Goal: Task Accomplishment & Management: Use online tool/utility

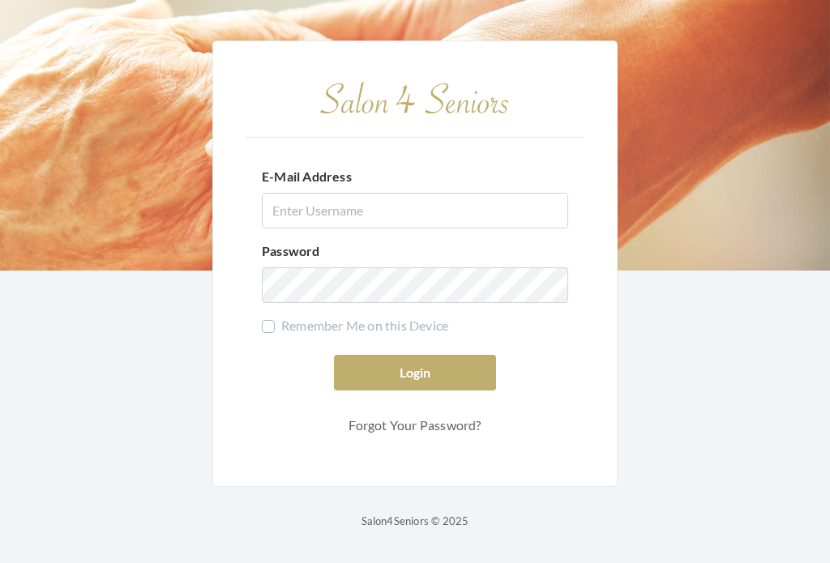
scroll to position [28, 0]
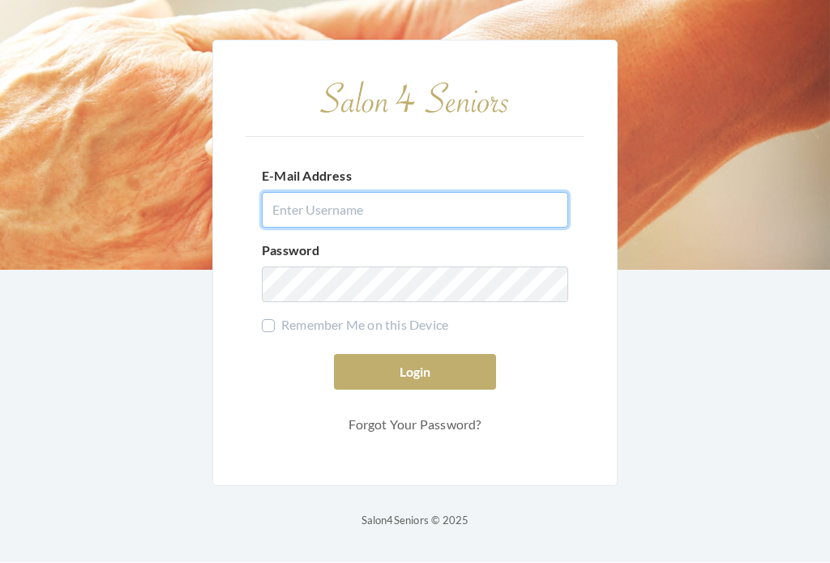
type input "dianewilson229@gmail.com"
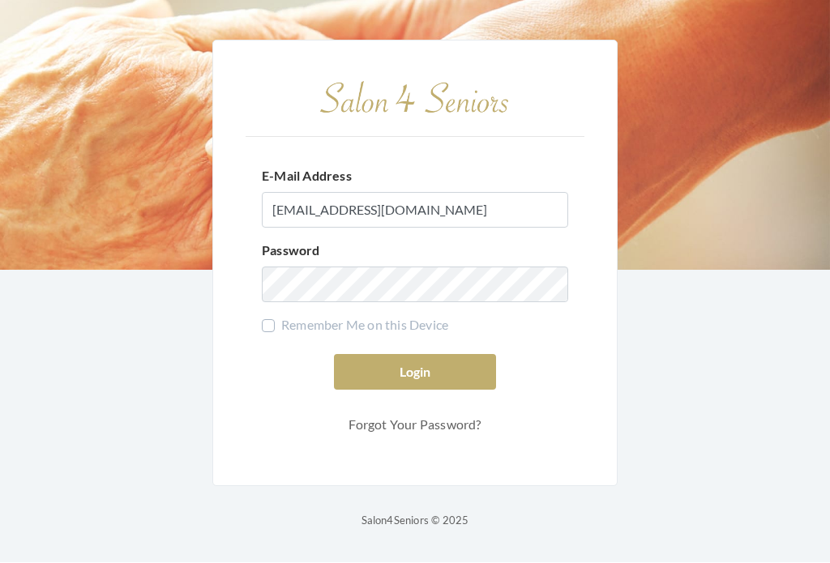
click at [415, 358] on button "Login" at bounding box center [415, 373] width 162 height 36
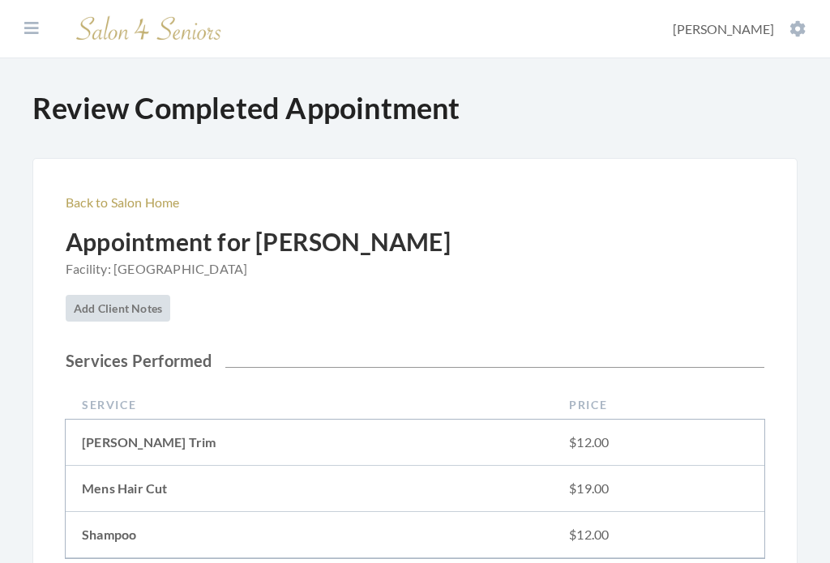
click at [791, 31] on icon at bounding box center [798, 29] width 16 height 16
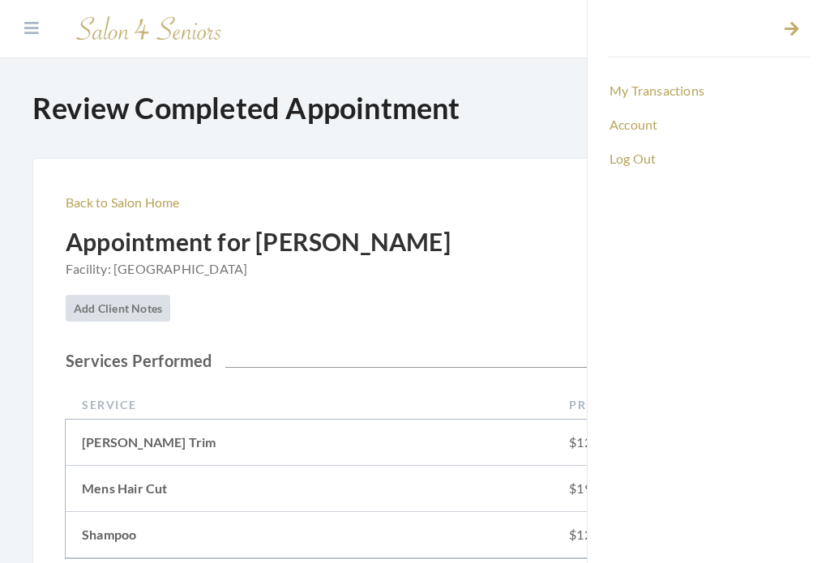
click at [646, 171] on link "Log Out" at bounding box center [709, 159] width 204 height 28
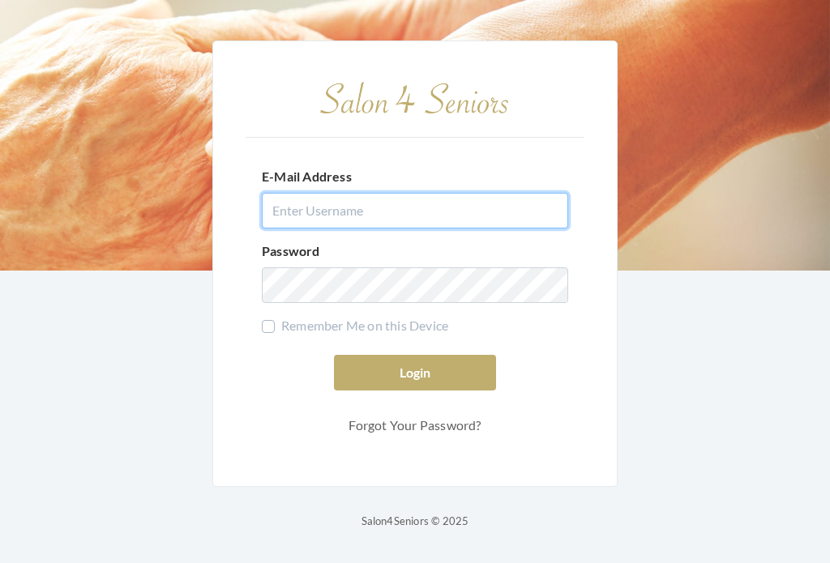
type input "dianewilson229@gmail.com"
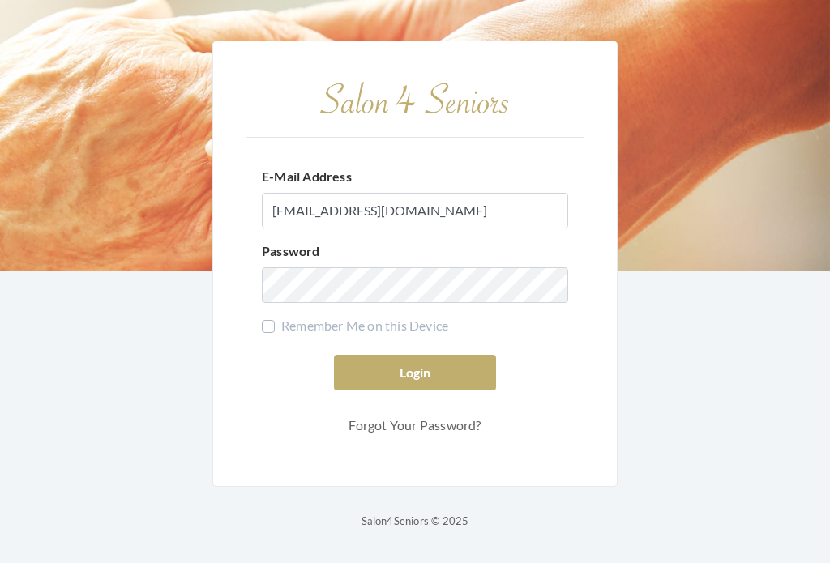
click at [289, 336] on label "Remember Me on this Device" at bounding box center [355, 325] width 186 height 19
checkbox input "true"
click at [415, 384] on button "Login" at bounding box center [415, 373] width 162 height 36
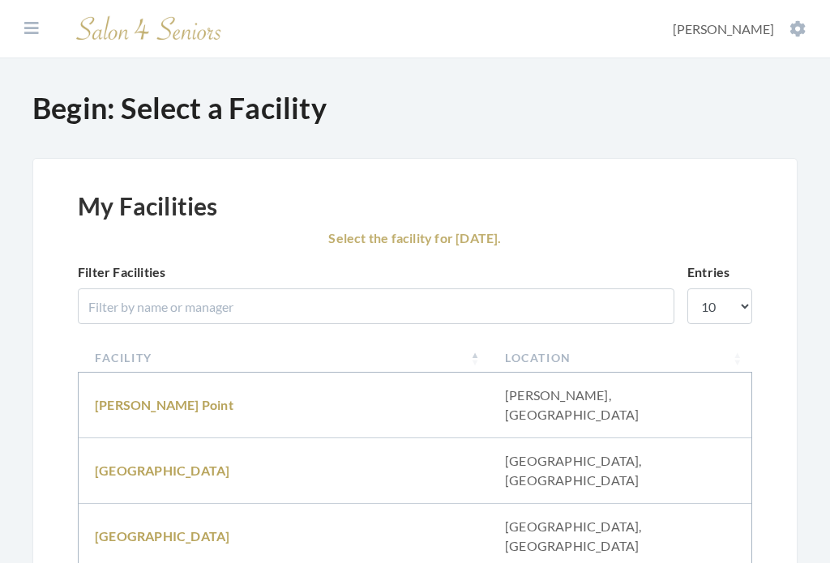
click at [184, 463] on link "[GEOGRAPHIC_DATA]" at bounding box center [162, 470] width 135 height 15
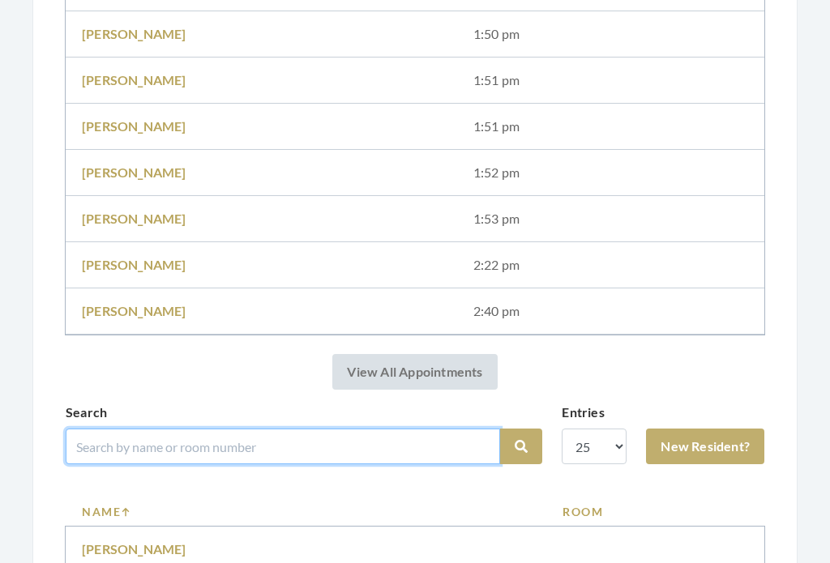
click at [470, 445] on input "search" at bounding box center [283, 448] width 435 height 36
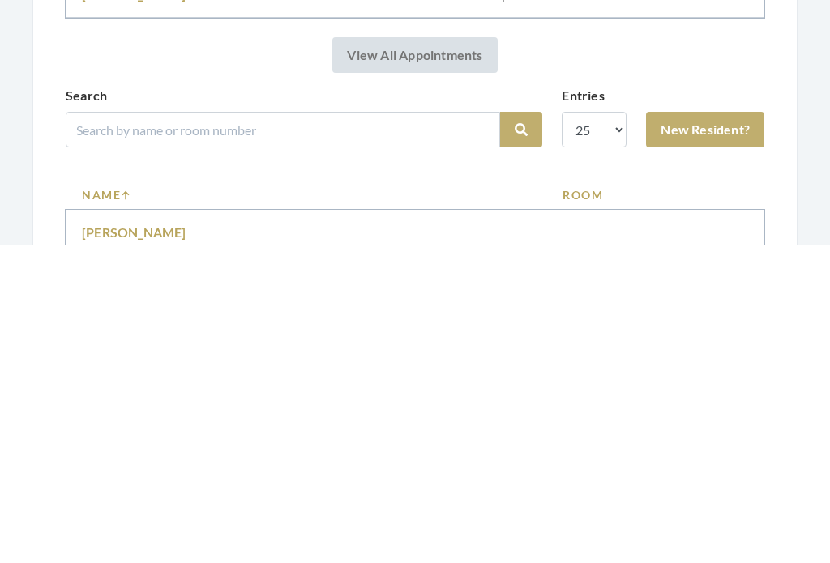
scroll to position [902, 0]
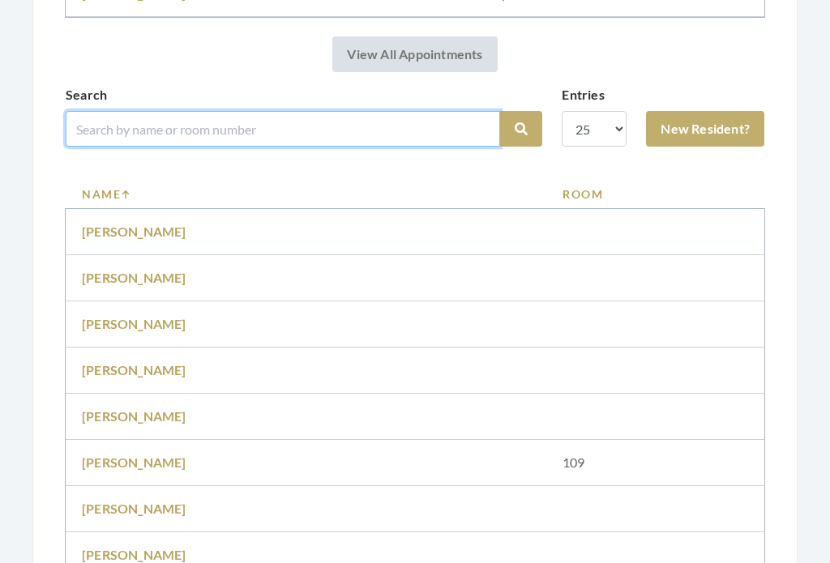
click at [247, 126] on input "search" at bounding box center [283, 129] width 435 height 36
click at [174, 122] on input "search" at bounding box center [283, 129] width 435 height 36
type input "Clem"
click at [521, 129] on button "Search" at bounding box center [521, 130] width 42 height 36
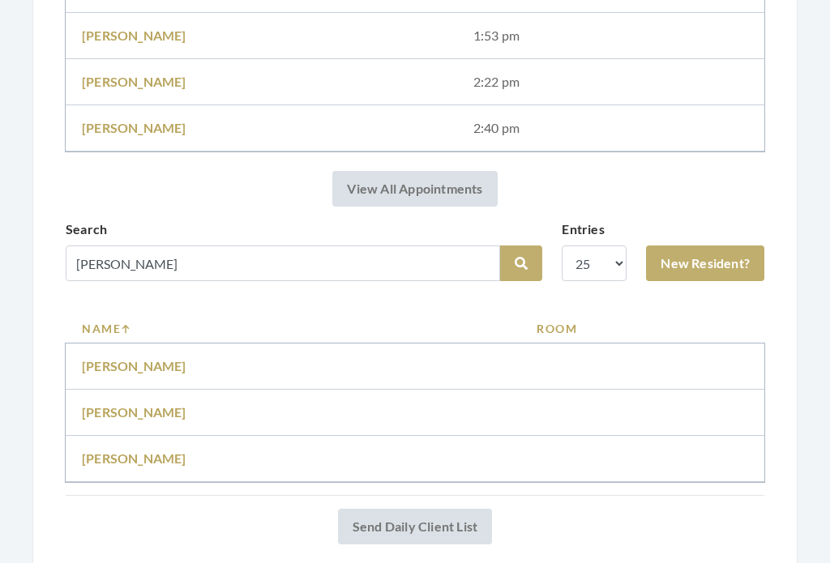
scroll to position [767, 0]
click at [195, 452] on td "[PERSON_NAME]" at bounding box center [293, 459] width 455 height 46
click at [139, 452] on link "Norma Clements" at bounding box center [134, 458] width 105 height 15
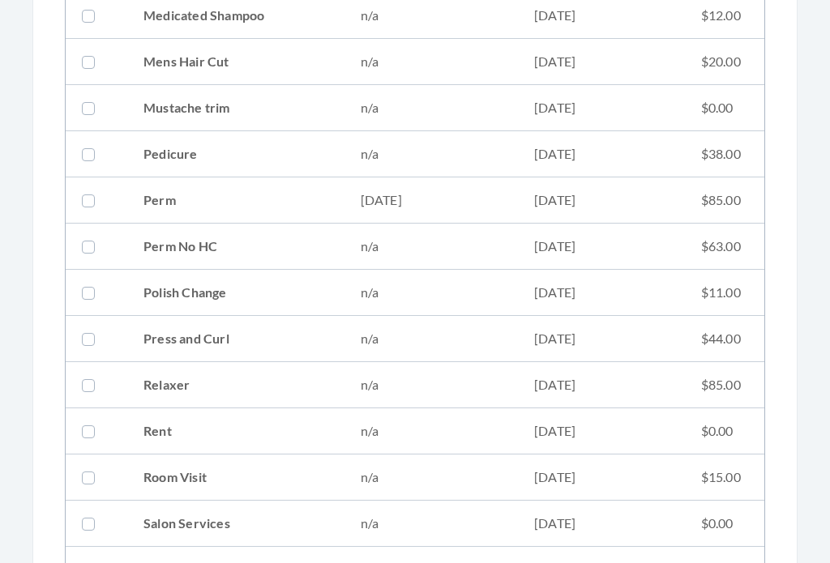
scroll to position [1581, 0]
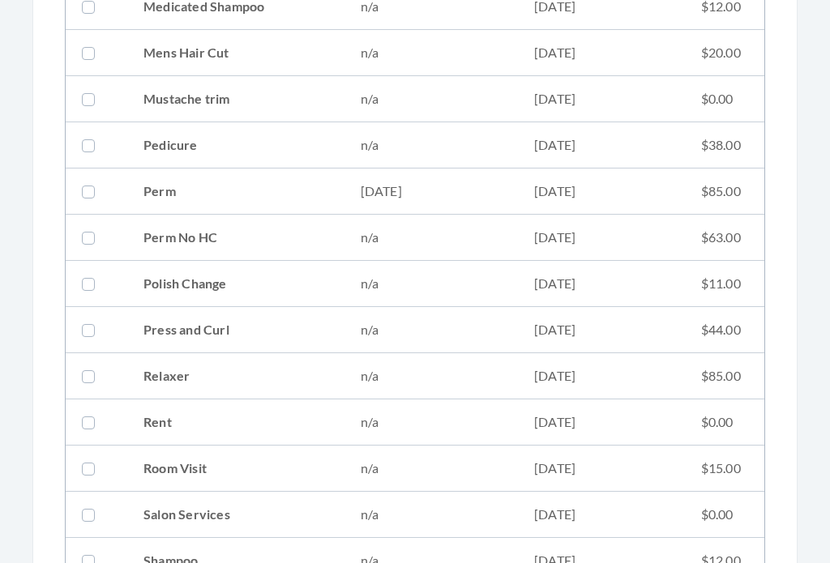
click at [725, 191] on td "$85.00" at bounding box center [724, 192] width 79 height 46
checkbox input "true"
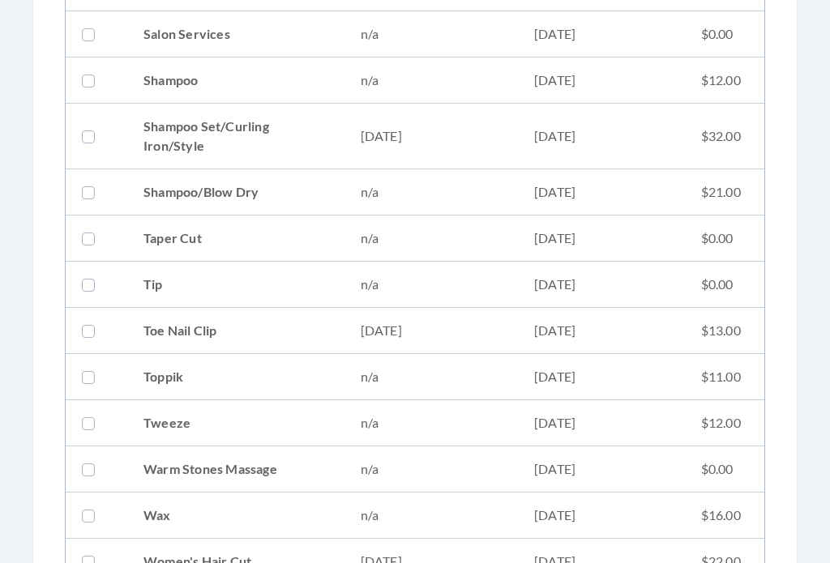
scroll to position [2333, 0]
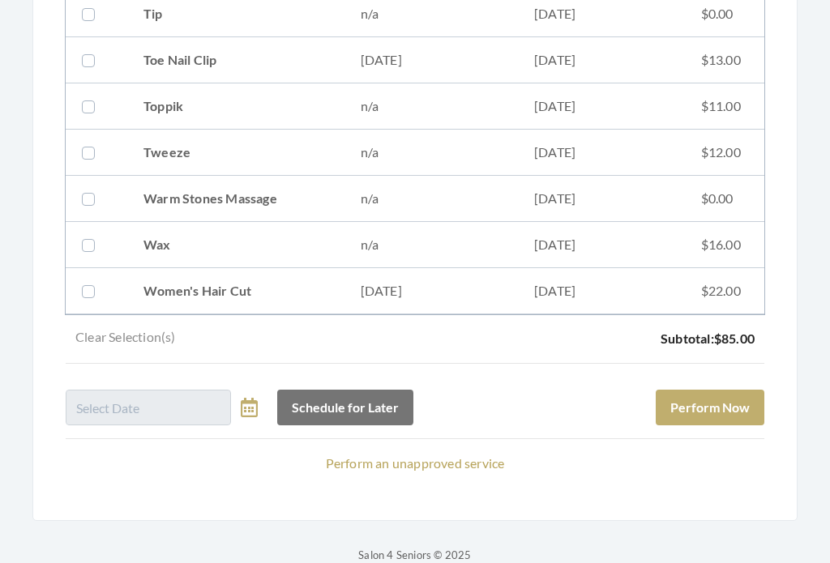
click at [743, 410] on button "Perform Now" at bounding box center [710, 409] width 109 height 36
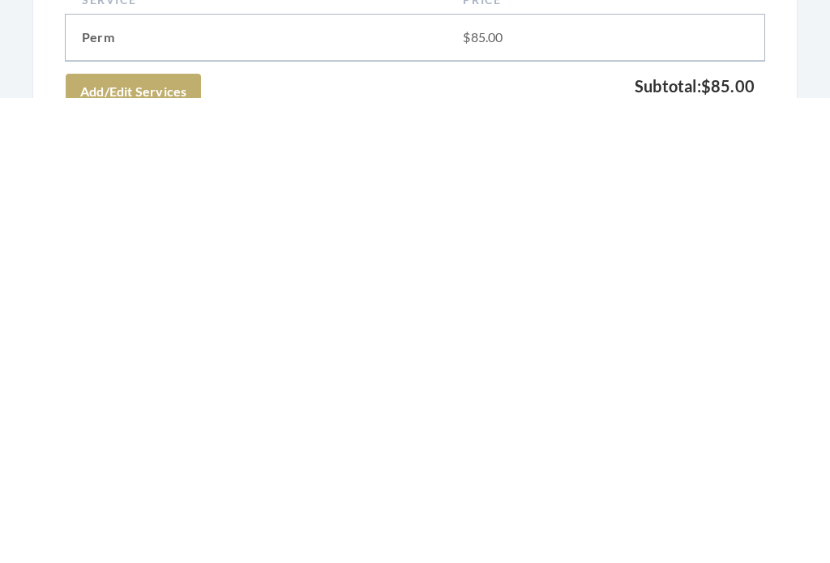
scroll to position [717, 0]
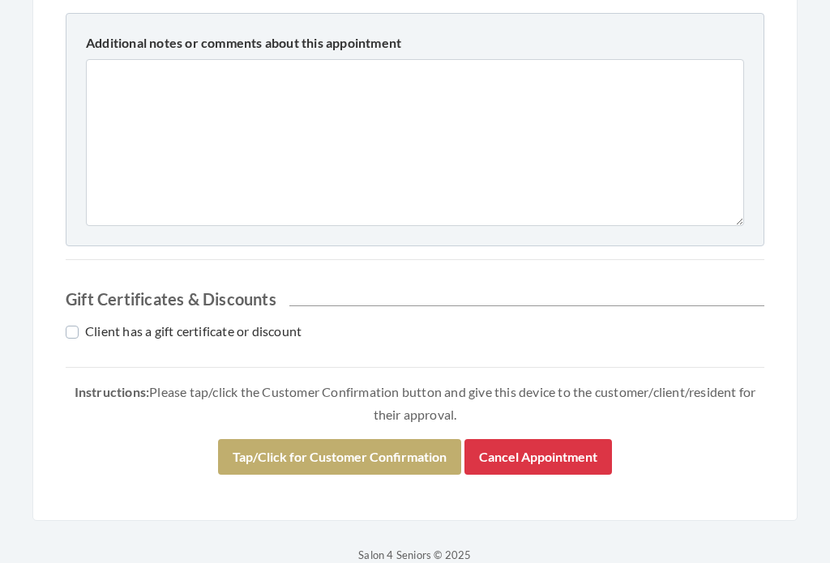
click at [393, 449] on button "Tap/Click for Customer Confirmation" at bounding box center [339, 458] width 243 height 36
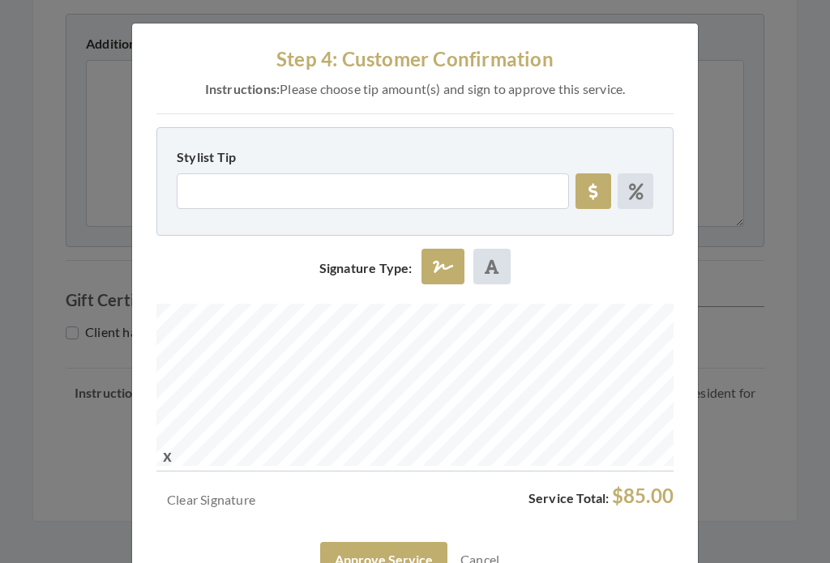
click at [418, 559] on button "Approve Service" at bounding box center [383, 560] width 127 height 36
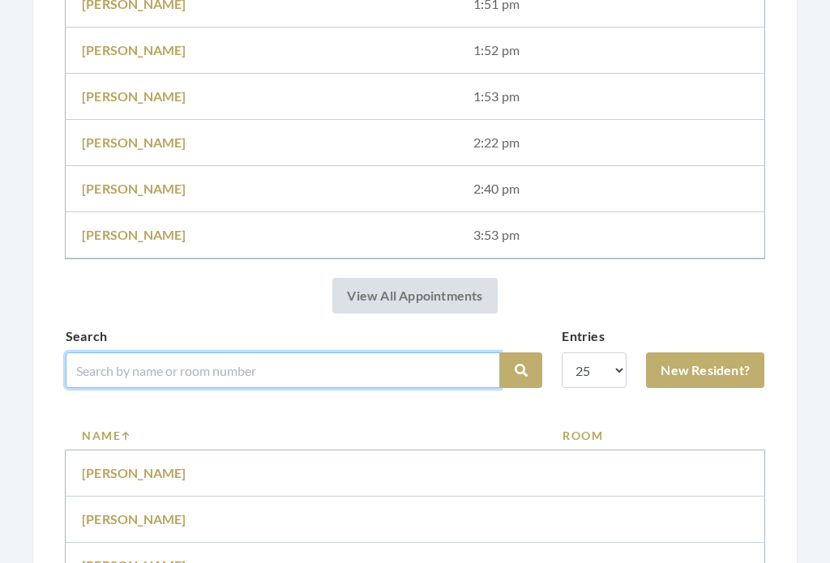
click at [428, 369] on input "search" at bounding box center [283, 371] width 435 height 36
type input "[PERSON_NAME]"
click at [521, 371] on button "Search" at bounding box center [521, 372] width 42 height 36
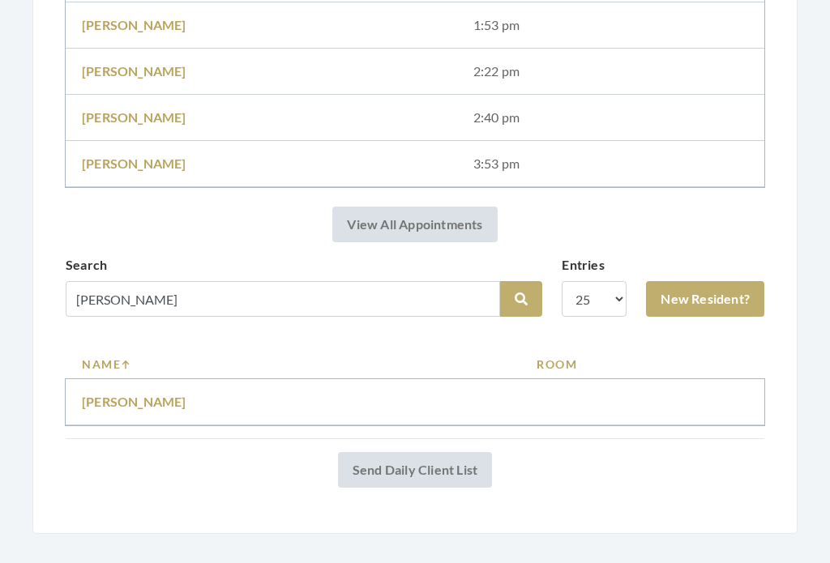
scroll to position [790, 0]
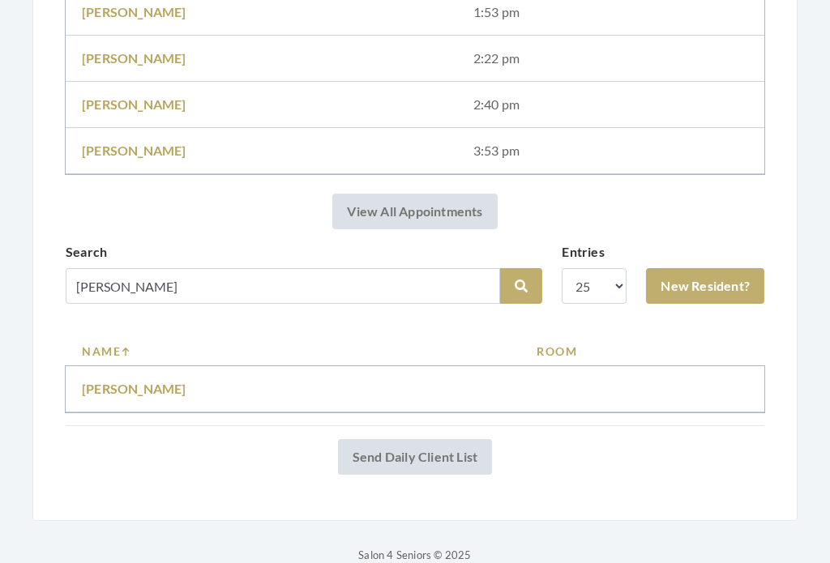
click at [140, 382] on link "[PERSON_NAME]" at bounding box center [134, 389] width 105 height 15
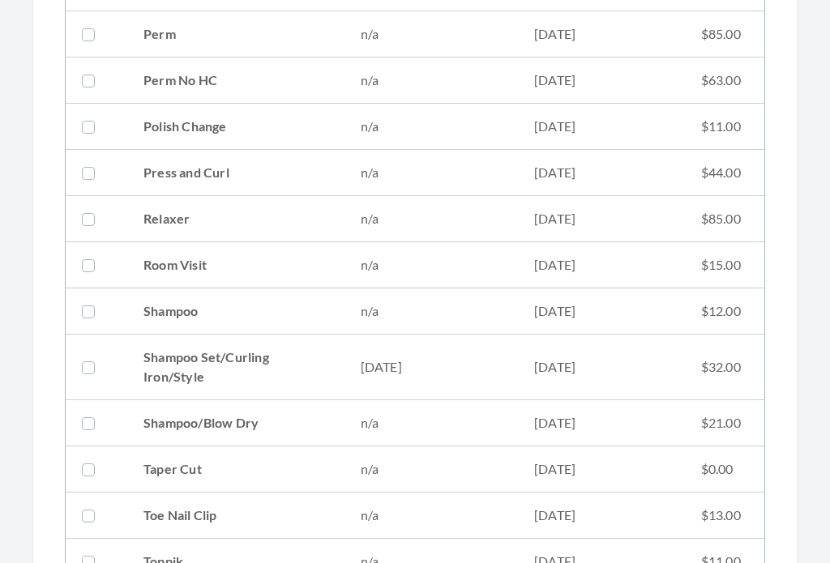
click at [582, 375] on td "08/14/2025" at bounding box center [601, 369] width 167 height 66
checkbox input "true"
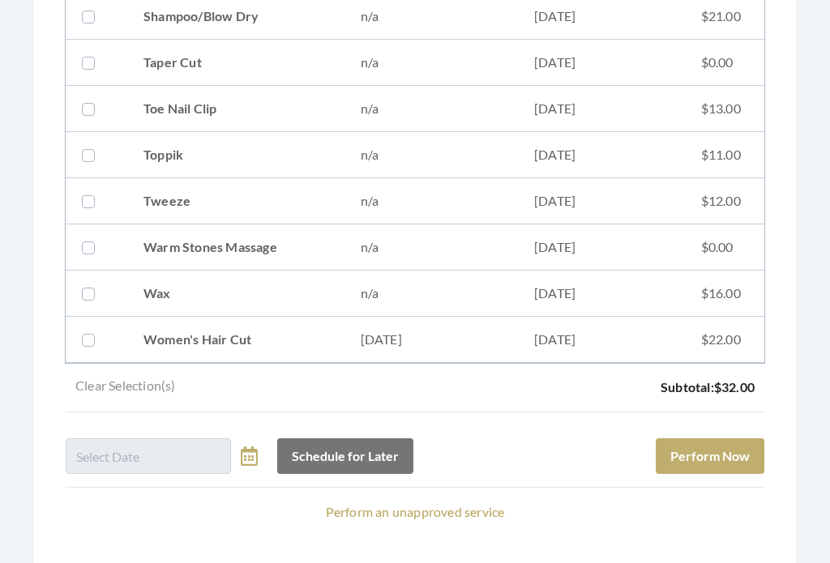
scroll to position [2296, 0]
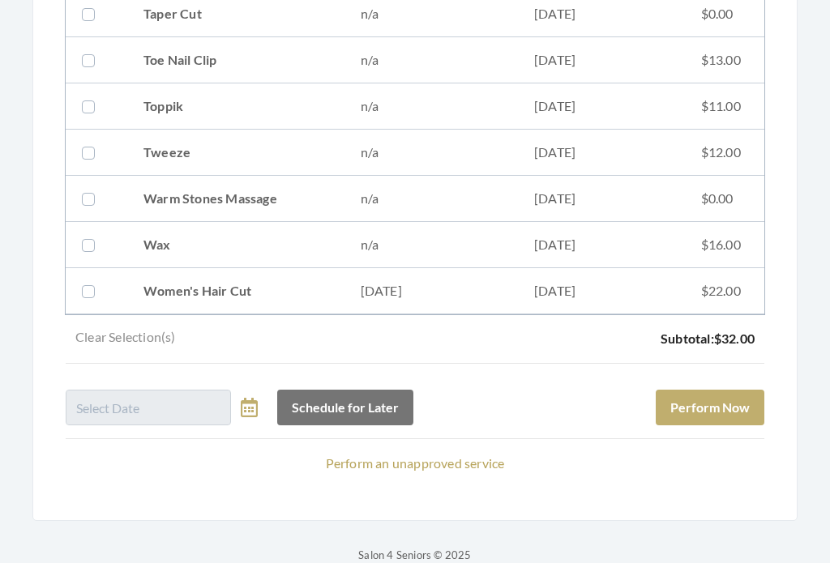
click at [756, 405] on button "Perform Now" at bounding box center [710, 409] width 109 height 36
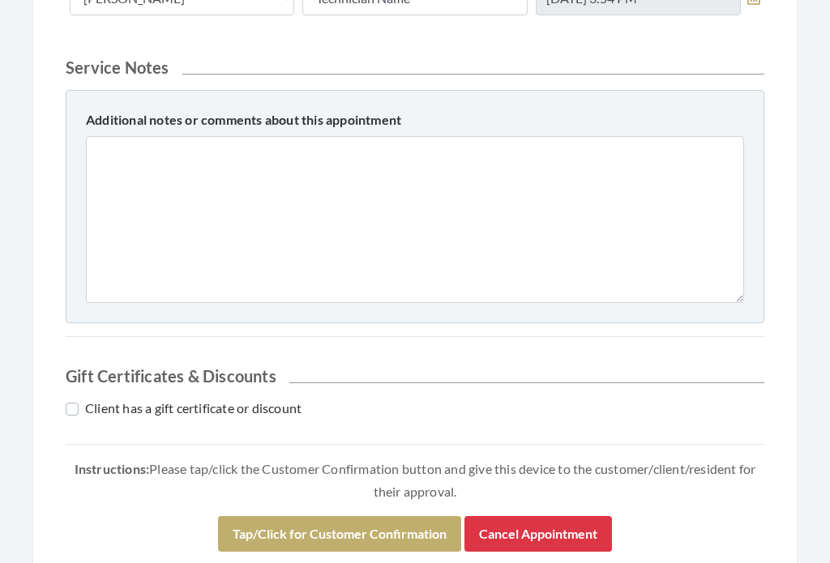
scroll to position [819, 0]
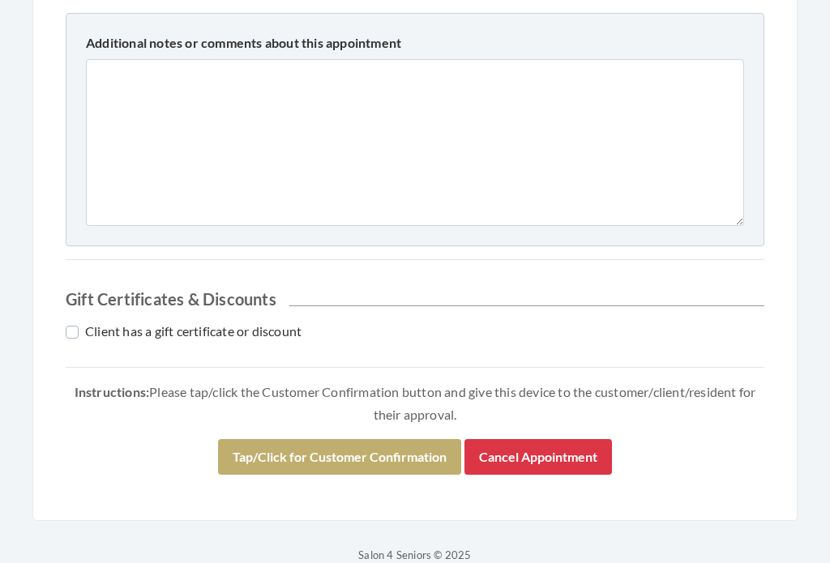
click at [388, 436] on div "Instructions: Please tap/click the Customer Confirmation button and give this d…" at bounding box center [415, 435] width 699 height 107
click at [414, 456] on button "Tap/Click for Customer Confirmation" at bounding box center [339, 458] width 243 height 36
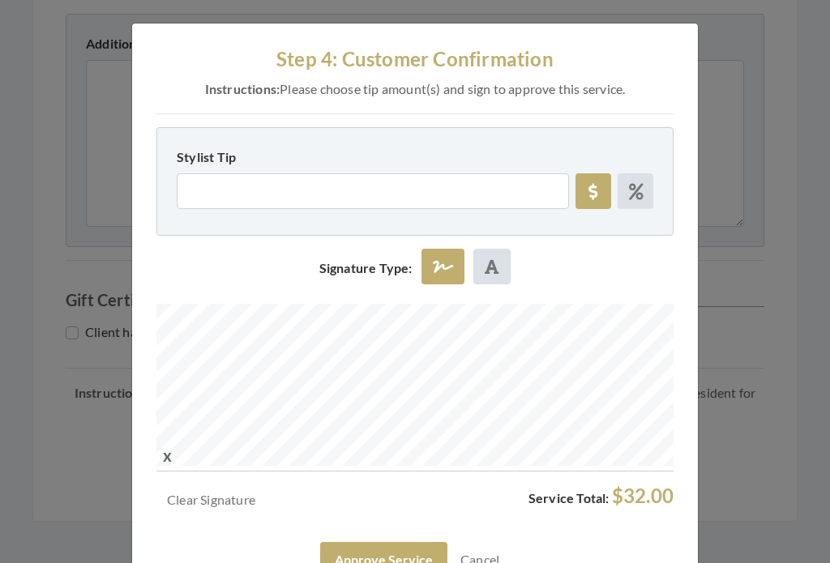
click at [641, 188] on icon at bounding box center [636, 192] width 15 height 16
radio input "true"
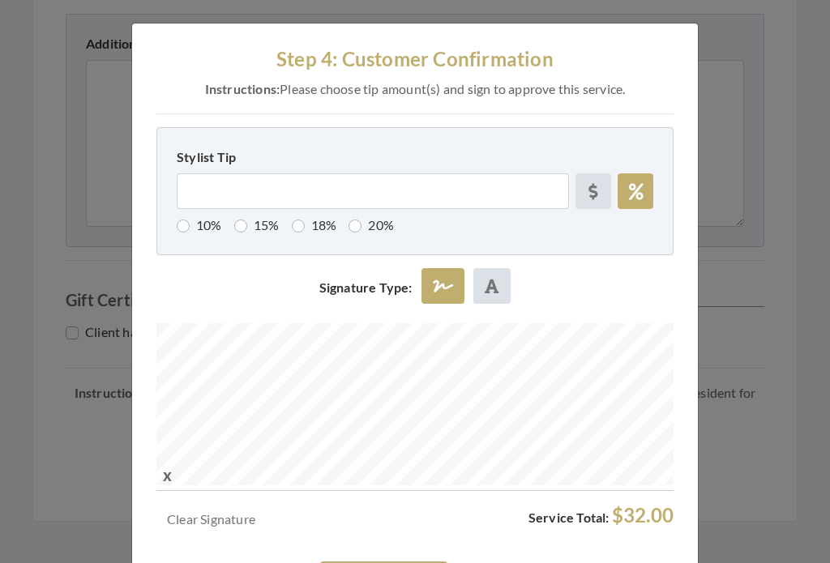
click at [306, 227] on label "18%" at bounding box center [314, 225] width 45 height 19
radio input "true"
type input "18"
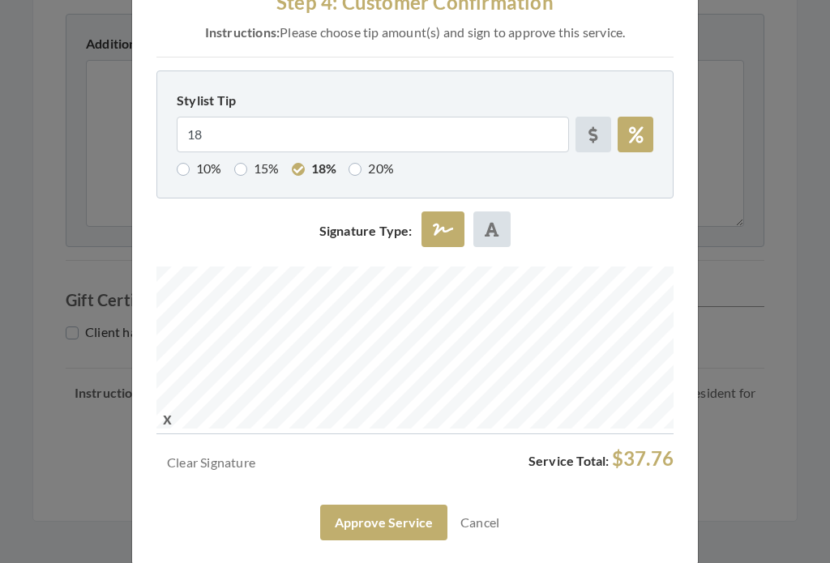
scroll to position [27, 0]
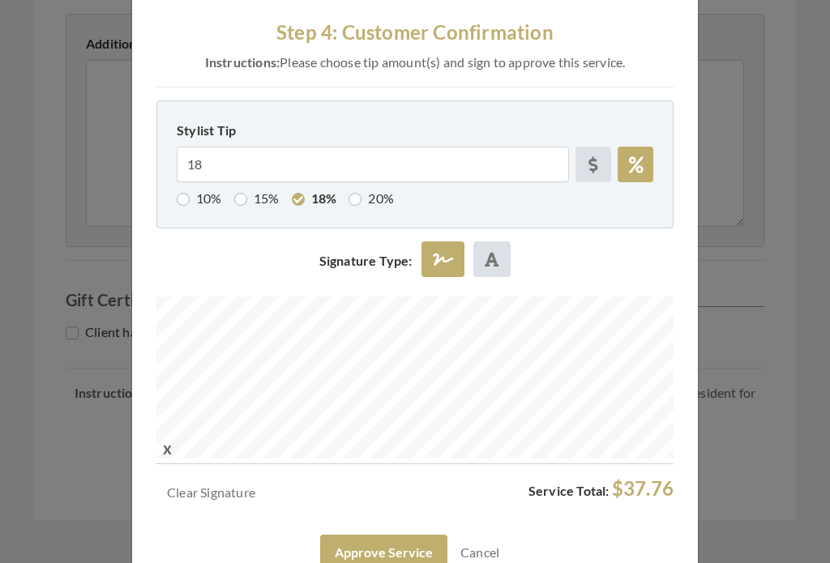
click at [382, 547] on button "Approve Service" at bounding box center [383, 553] width 127 height 36
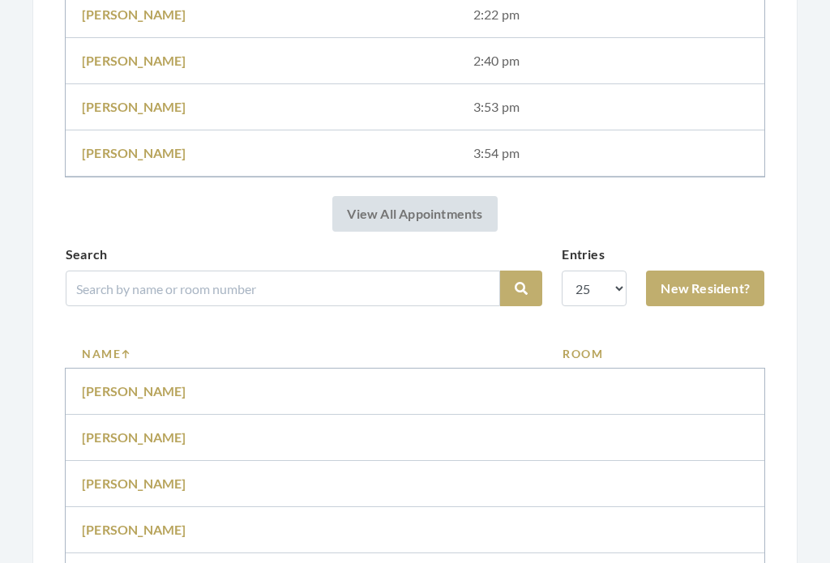
scroll to position [886, 0]
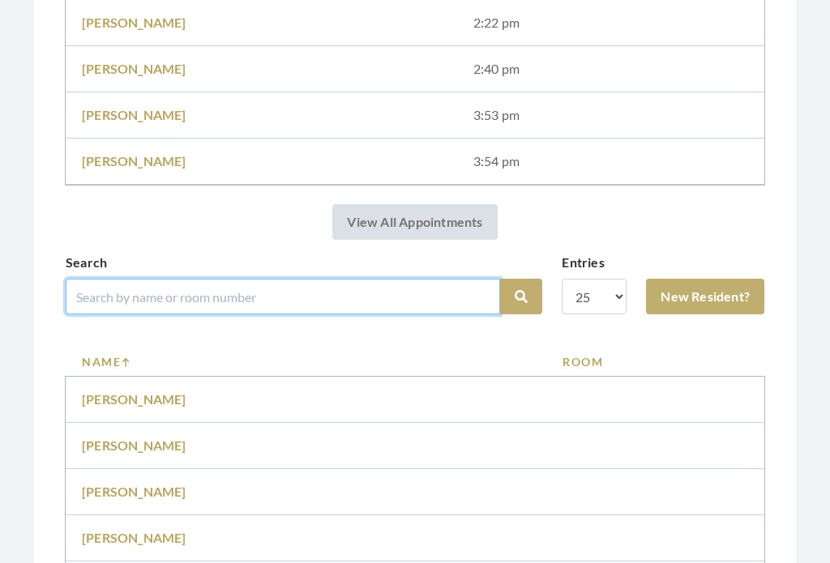
click at [407, 286] on input "search" at bounding box center [283, 297] width 435 height 36
type input "Mill"
click at [521, 297] on button "Search" at bounding box center [521, 297] width 42 height 36
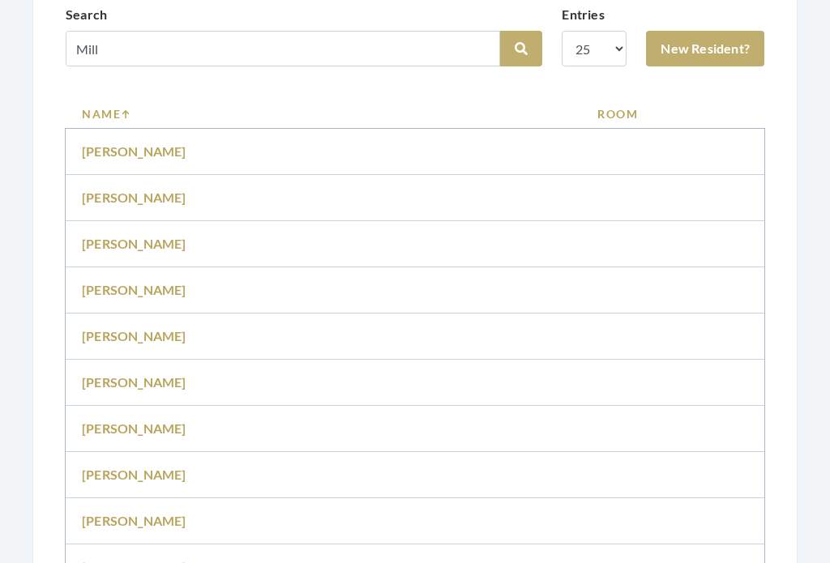
scroll to position [1073, 0]
click at [137, 376] on link "[PERSON_NAME]" at bounding box center [134, 382] width 105 height 15
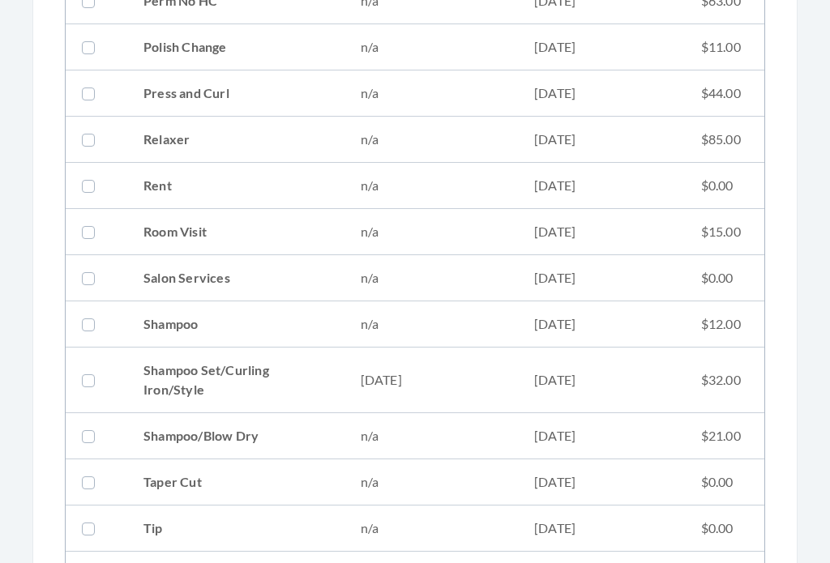
scroll to position [1918, 0]
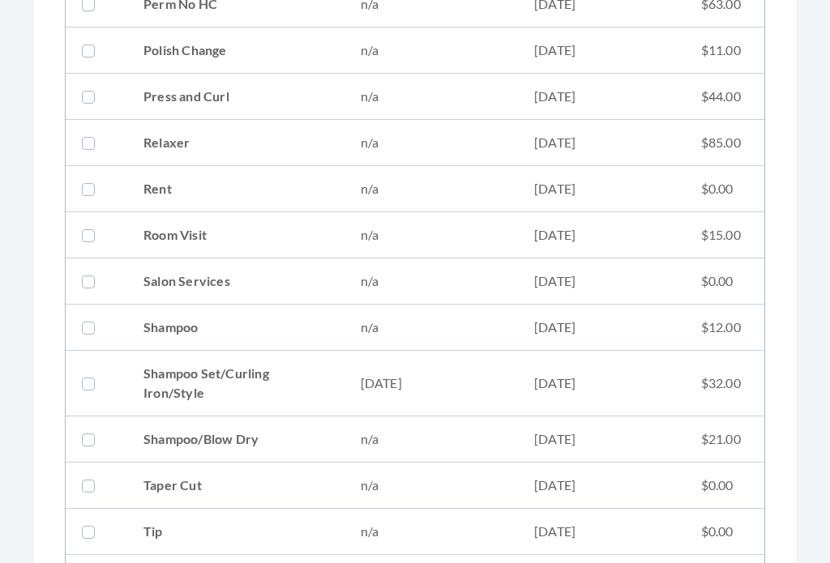
click at [592, 387] on td "[DATE]" at bounding box center [601, 384] width 167 height 66
checkbox input "true"
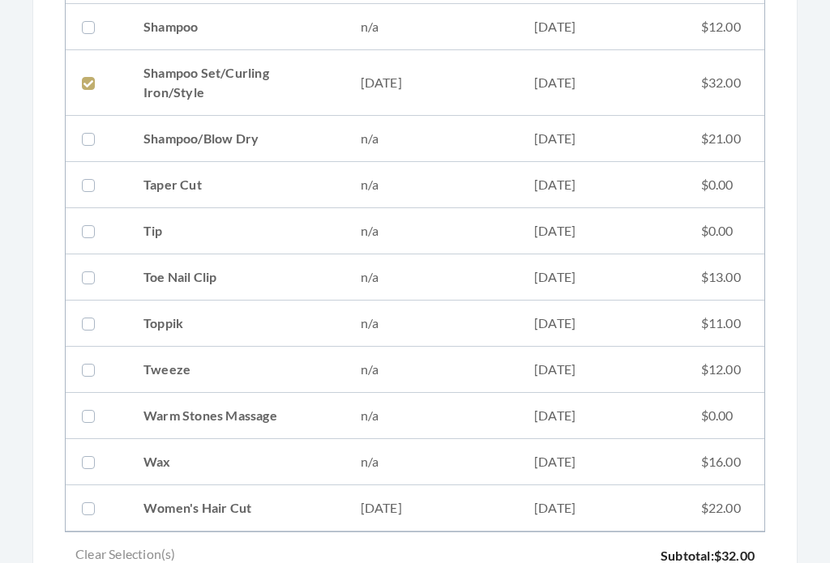
scroll to position [2435, 0]
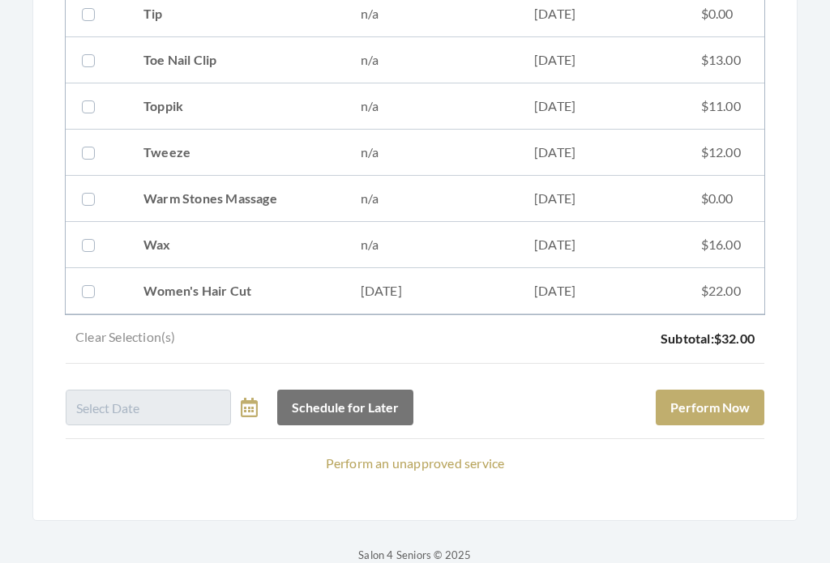
click at [752, 409] on button "Perform Now" at bounding box center [710, 409] width 109 height 36
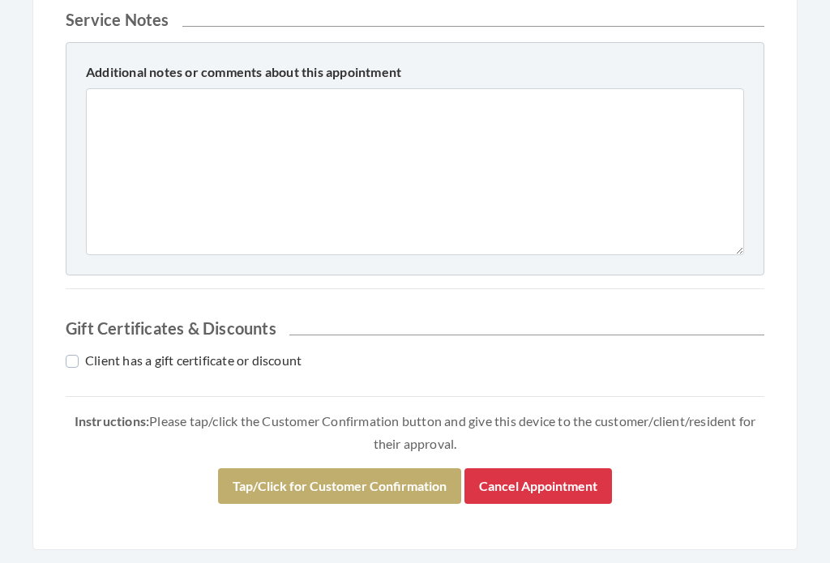
scroll to position [819, 0]
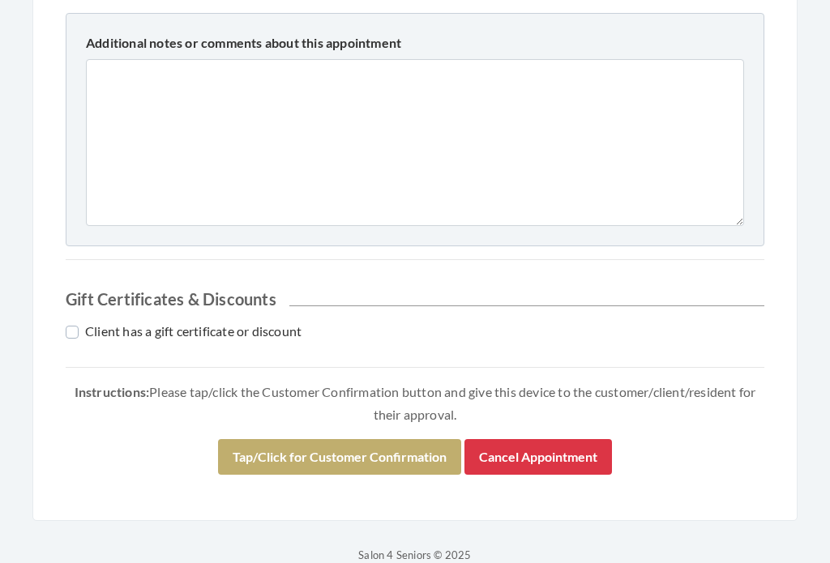
click at [410, 456] on button "Tap/Click for Customer Confirmation" at bounding box center [339, 458] width 243 height 36
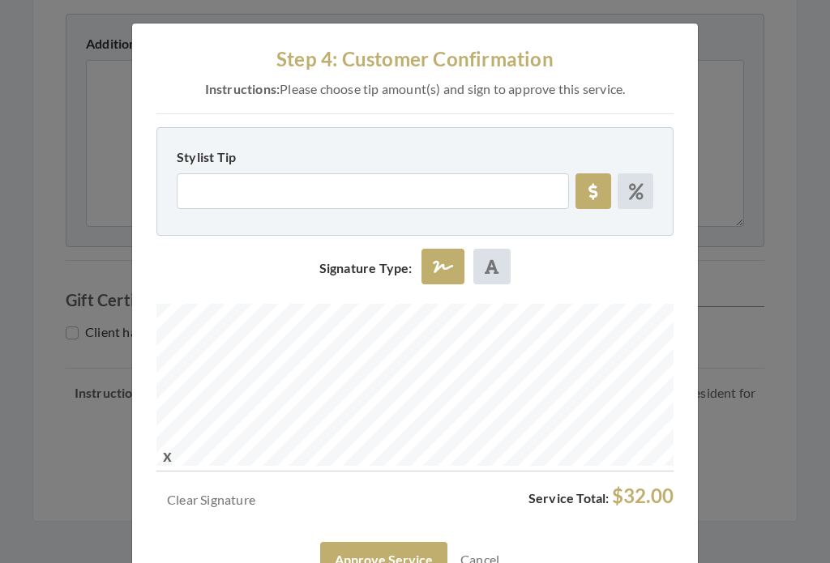
click at [647, 190] on label at bounding box center [636, 192] width 36 height 36
radio input "true"
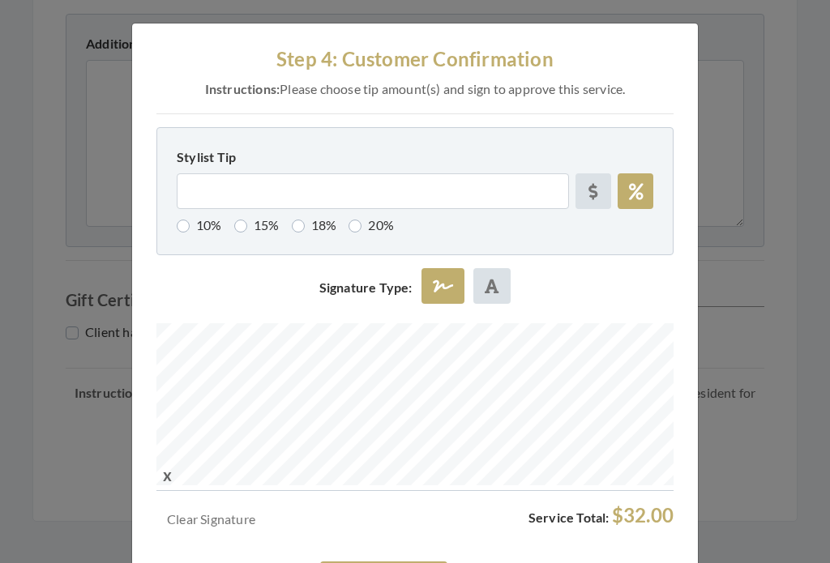
click at [253, 226] on label "15%" at bounding box center [256, 225] width 45 height 19
radio input "true"
type input "15"
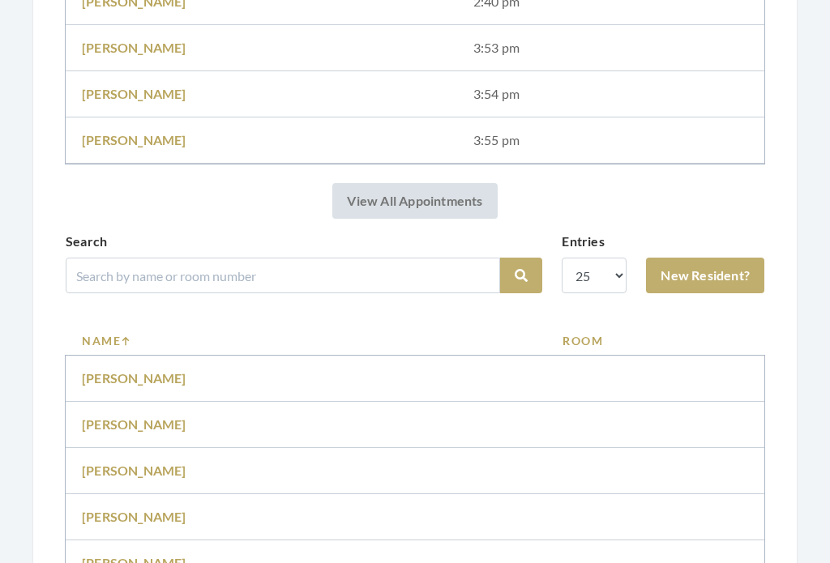
scroll to position [950, 0]
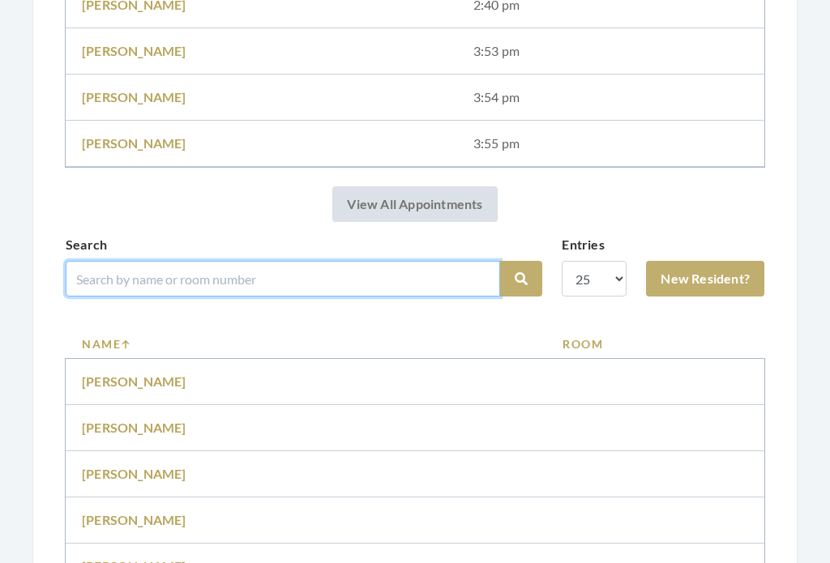
click at [374, 267] on input "search" at bounding box center [283, 279] width 435 height 36
type input "[PERSON_NAME]"
click at [521, 279] on button "Search" at bounding box center [521, 279] width 42 height 36
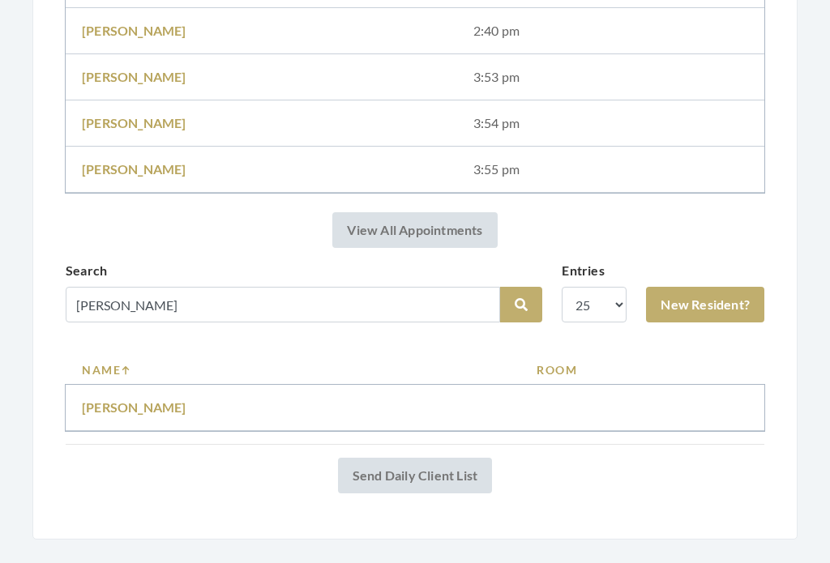
scroll to position [882, 0]
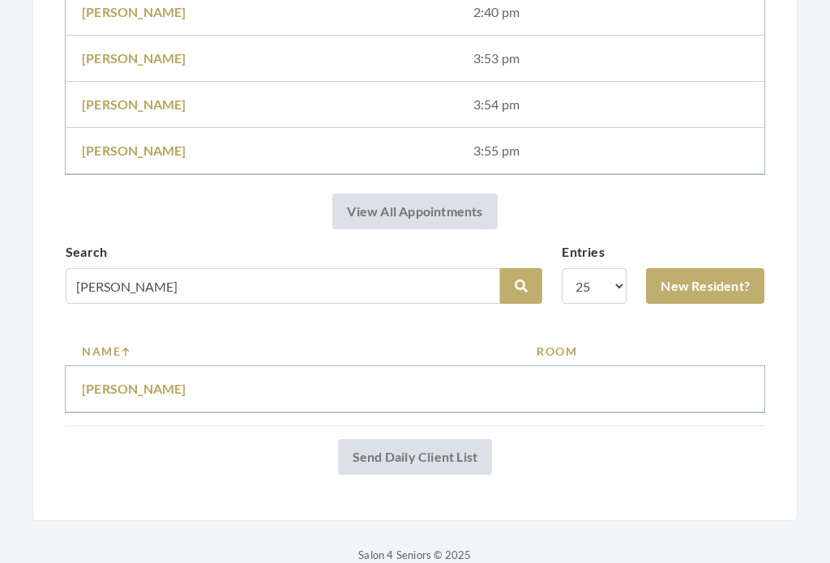
click at [140, 385] on link "Martha Herrin" at bounding box center [134, 389] width 105 height 15
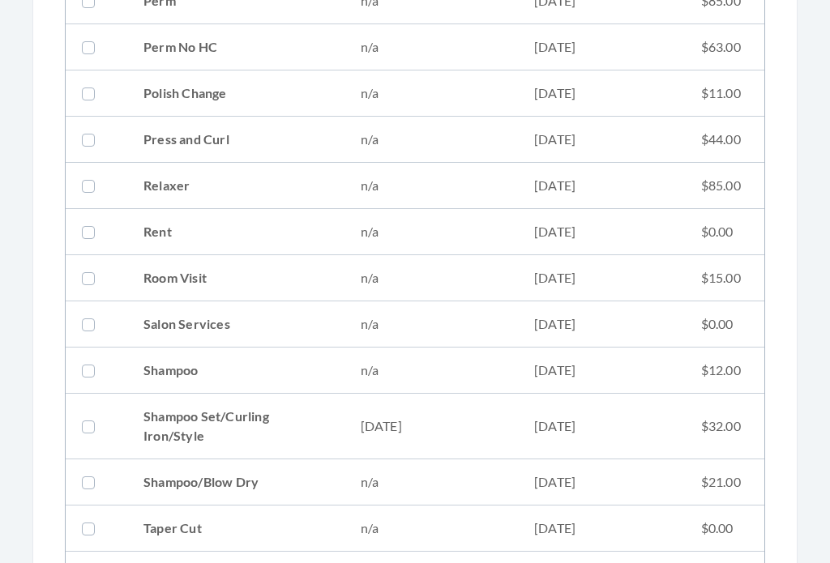
scroll to position [1774, 0]
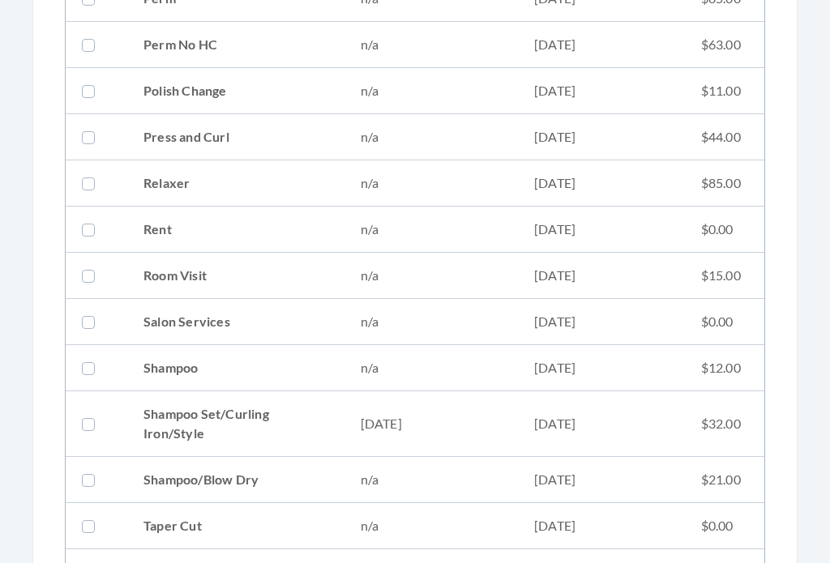
click at [473, 425] on td "08/14/2025" at bounding box center [432, 425] width 174 height 66
checkbox input "true"
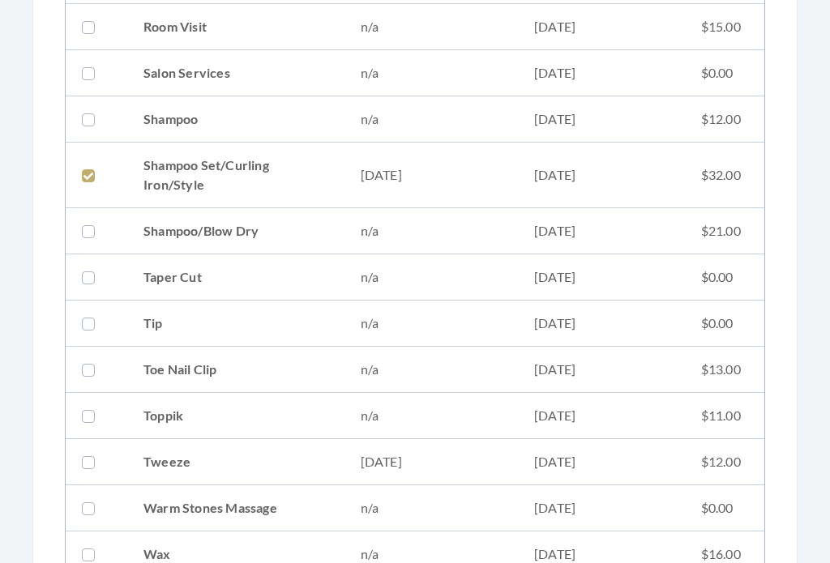
scroll to position [2333, 0]
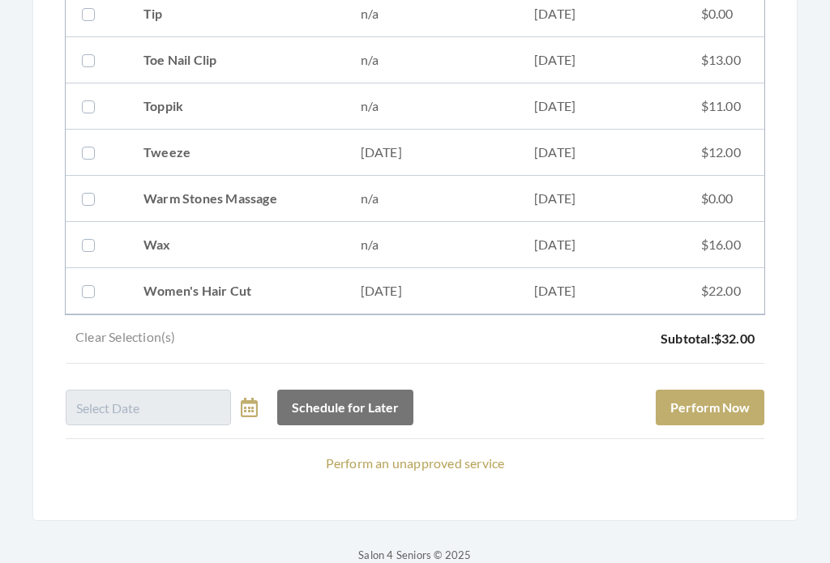
click at [741, 408] on button "Perform Now" at bounding box center [710, 409] width 109 height 36
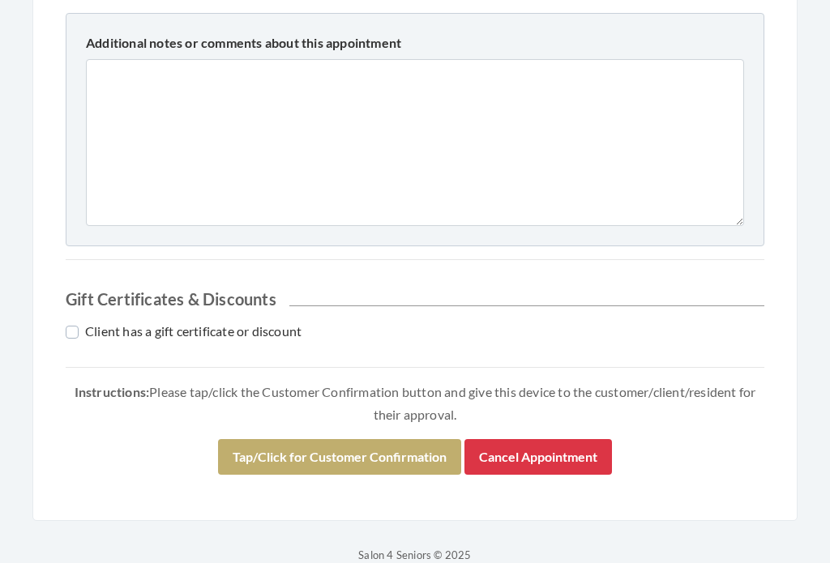
click at [384, 440] on button "Tap/Click for Customer Confirmation" at bounding box center [339, 458] width 243 height 36
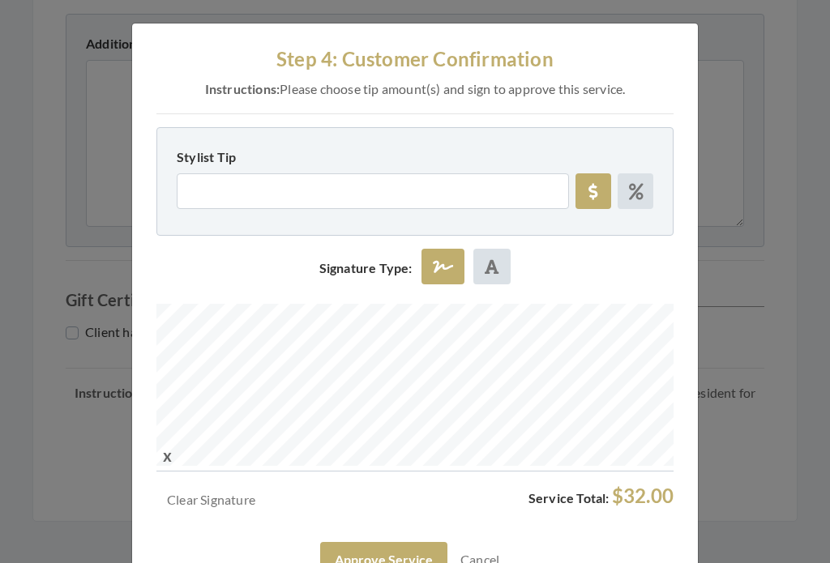
click at [414, 545] on button "Approve Service" at bounding box center [383, 560] width 127 height 36
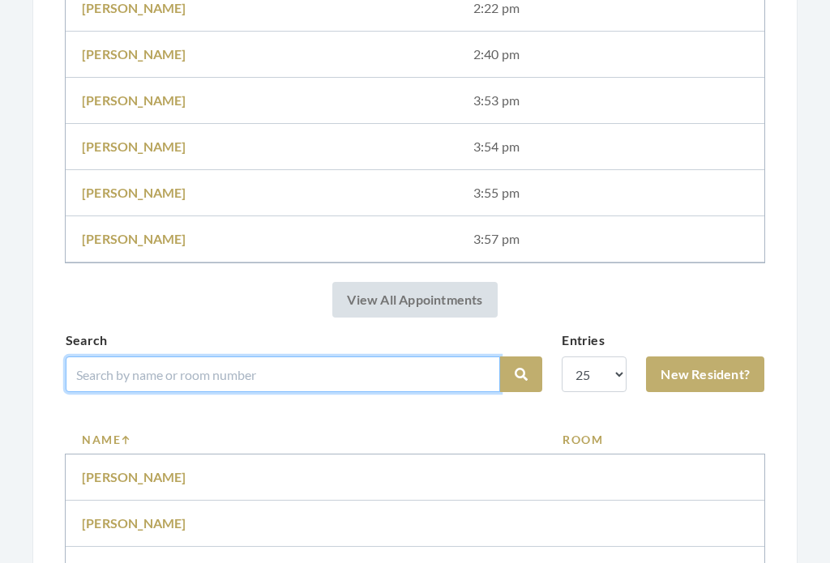
click at [426, 377] on input "search" at bounding box center [283, 375] width 435 height 36
type input "[PERSON_NAME]"
click at [521, 375] on button "Search" at bounding box center [521, 376] width 42 height 36
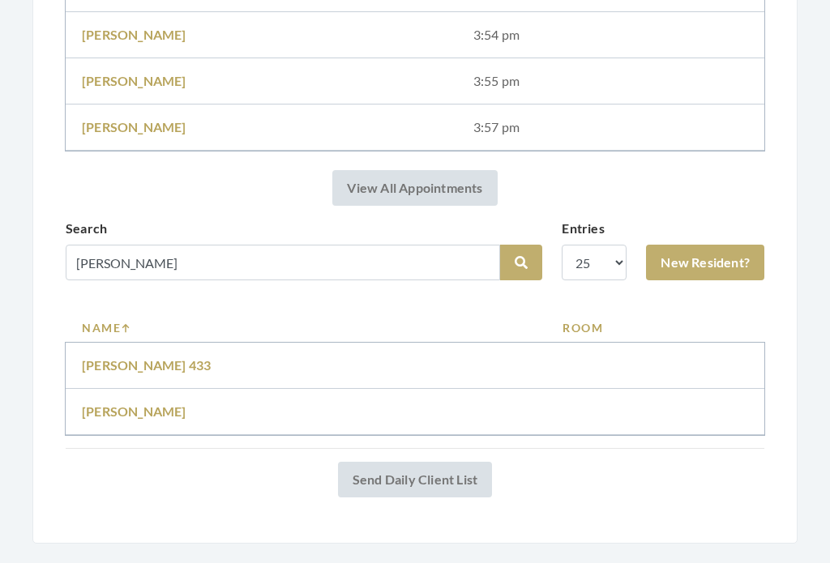
scroll to position [958, 0]
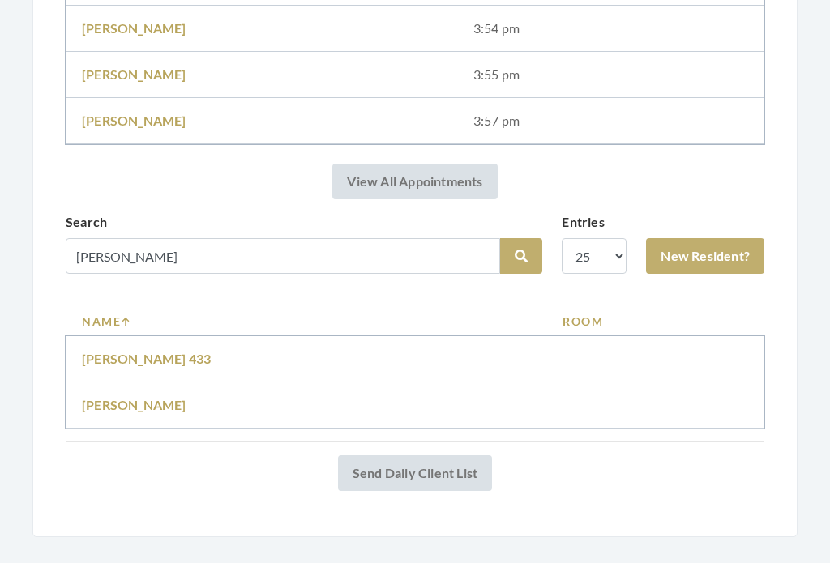
click at [124, 399] on link "[PERSON_NAME]" at bounding box center [134, 405] width 105 height 15
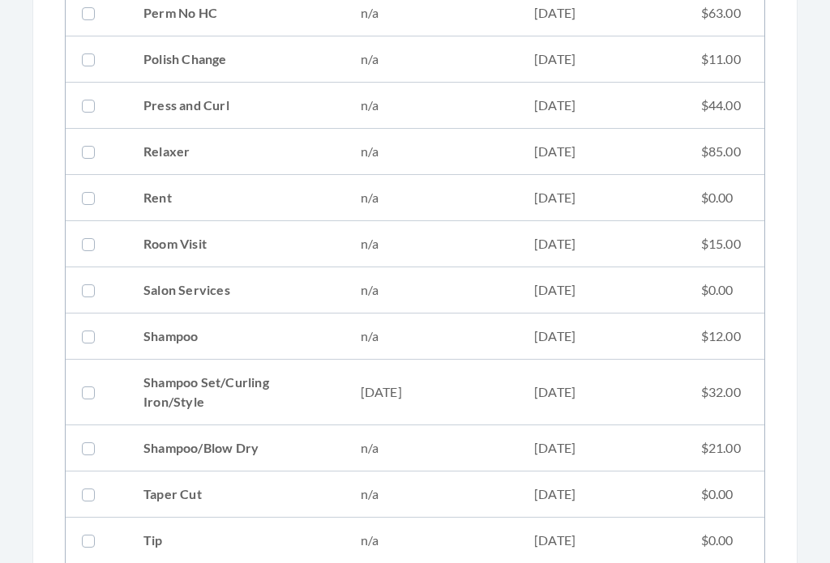
scroll to position [1806, 0]
click at [580, 383] on td "08/14/2025" at bounding box center [601, 394] width 167 height 66
checkbox input "true"
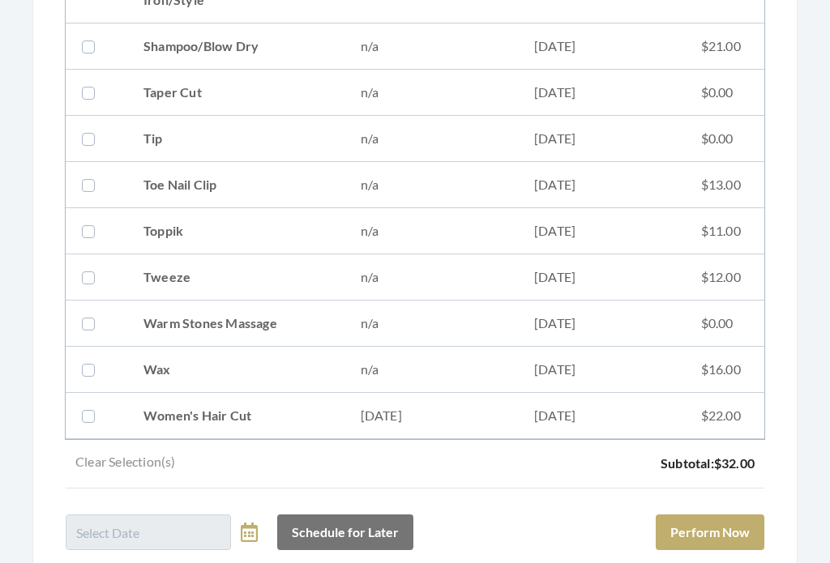
scroll to position [2333, 0]
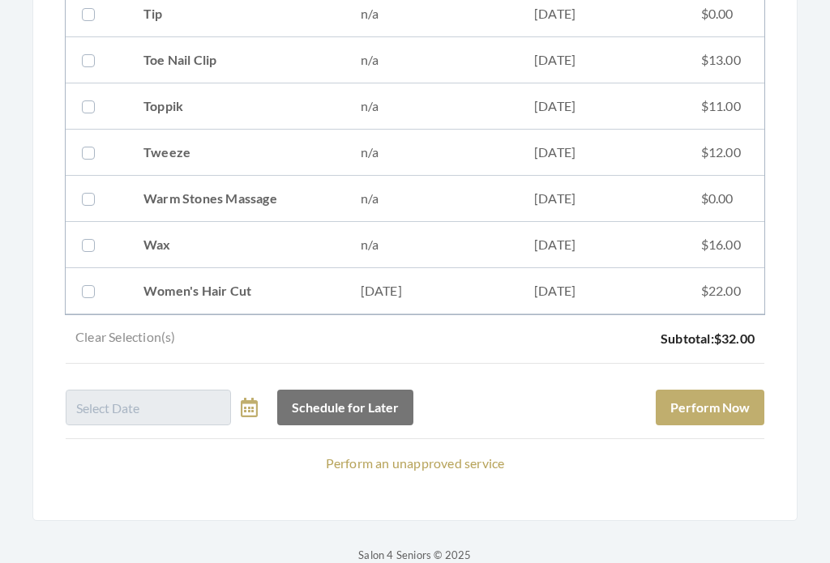
click at [752, 397] on button "Perform Now" at bounding box center [710, 409] width 109 height 36
click at [753, 391] on button "Perform Now" at bounding box center [710, 409] width 109 height 36
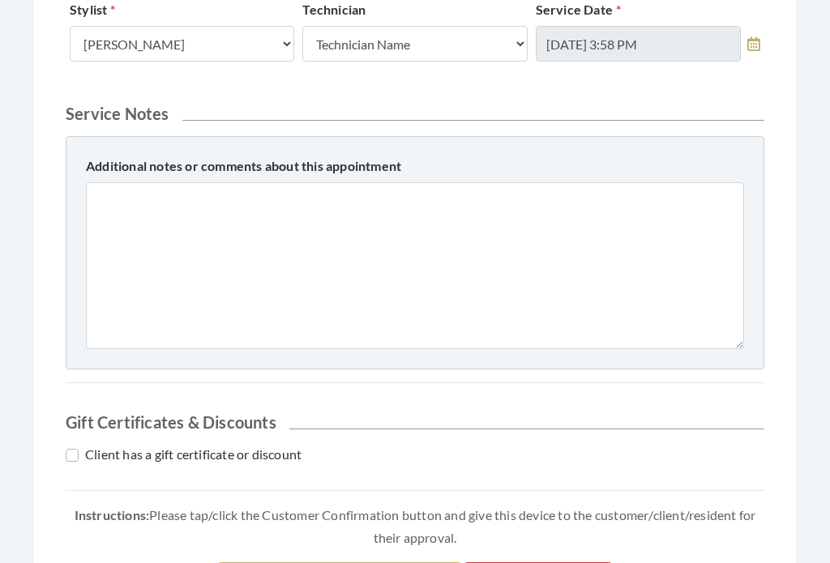
scroll to position [717, 0]
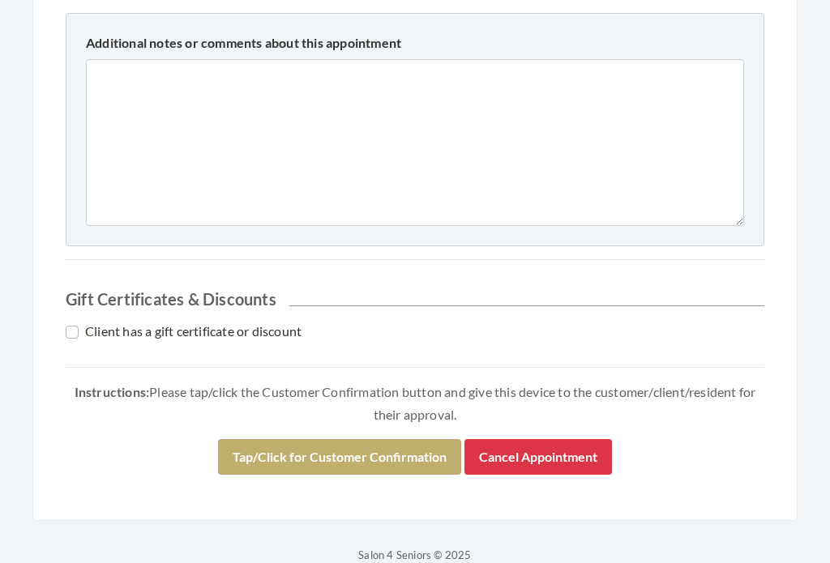
click at [430, 446] on button "Tap/Click for Customer Confirmation" at bounding box center [339, 458] width 243 height 36
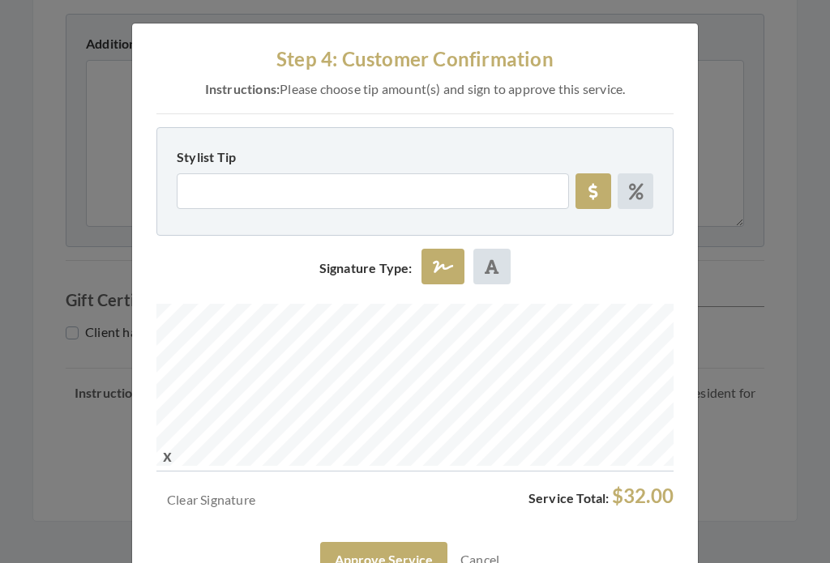
click at [427, 551] on button "Approve Service" at bounding box center [383, 560] width 127 height 36
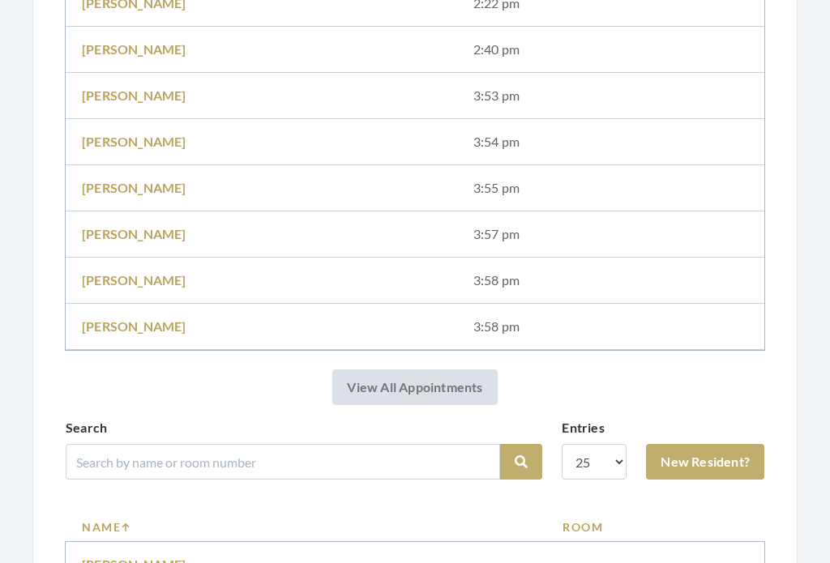
scroll to position [906, 0]
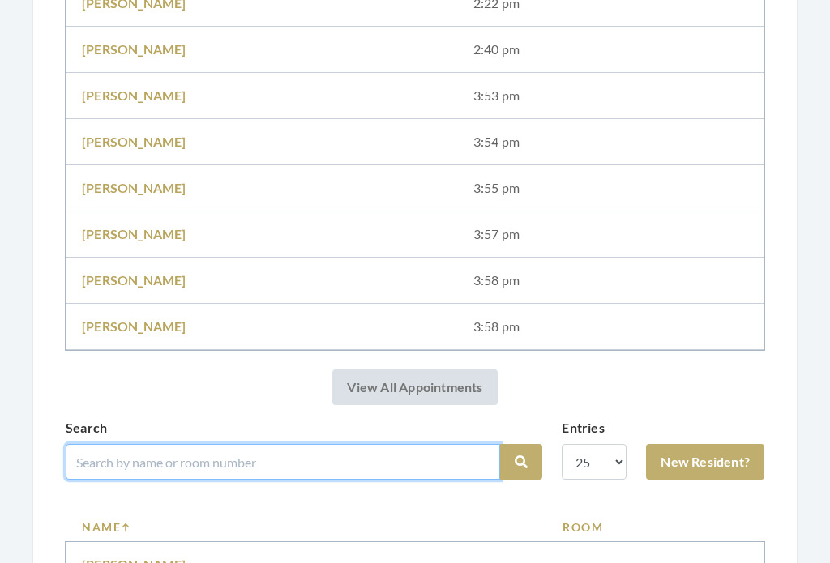
click at [434, 456] on input "search" at bounding box center [283, 462] width 435 height 36
type input "[PERSON_NAME]"
click at [521, 462] on button "Search" at bounding box center [521, 462] width 42 height 36
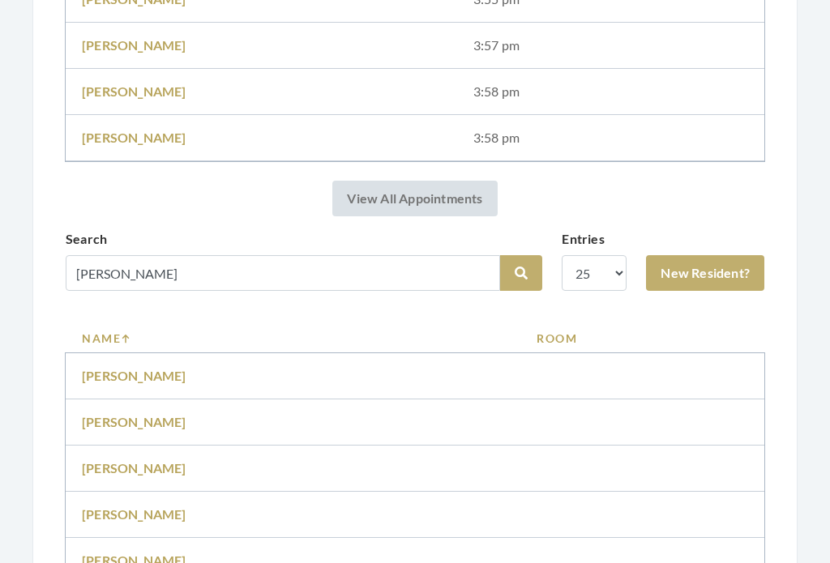
scroll to position [1035, 0]
click at [125, 466] on link "Evelyn Ray" at bounding box center [134, 467] width 105 height 15
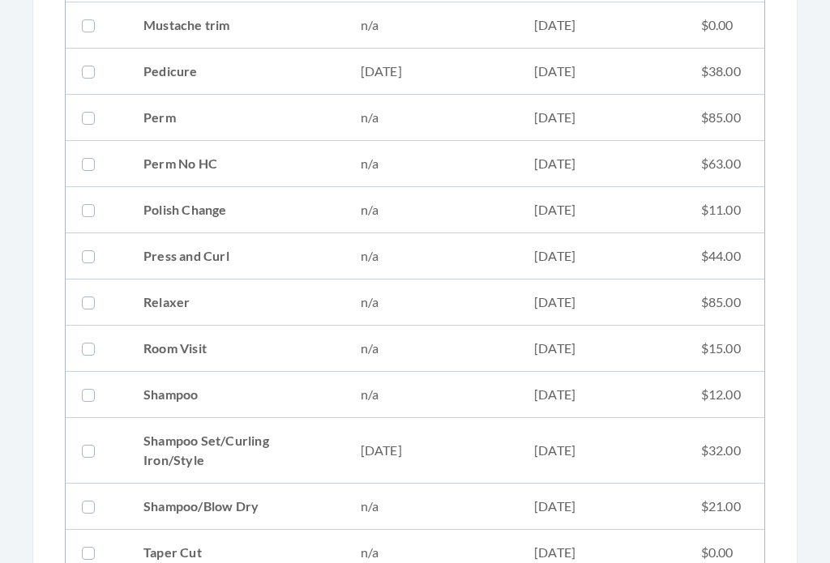
scroll to position [1673, 0]
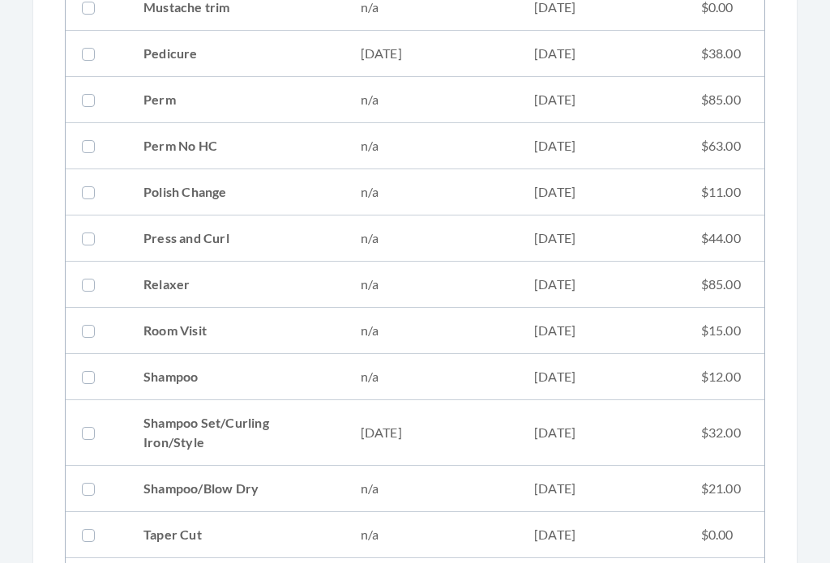
click at [512, 426] on td "[DATE]" at bounding box center [432, 434] width 174 height 66
checkbox input "true"
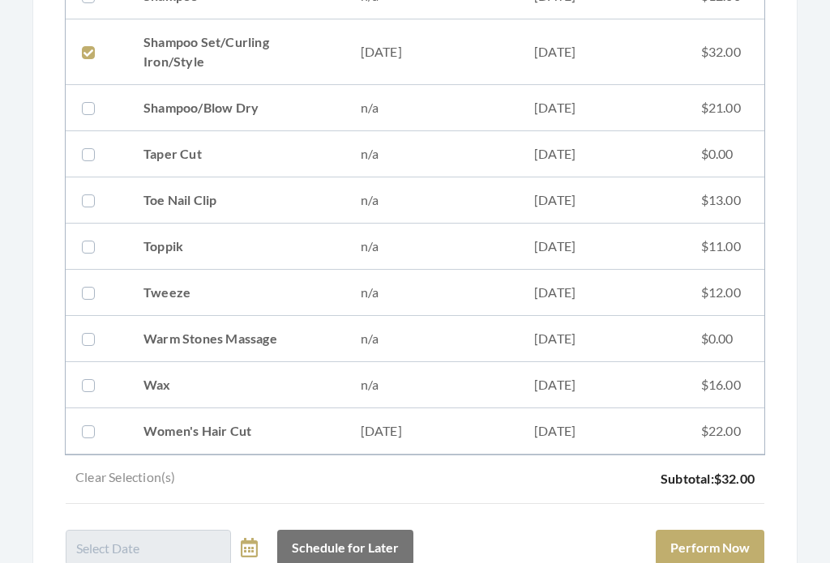
scroll to position [2194, 0]
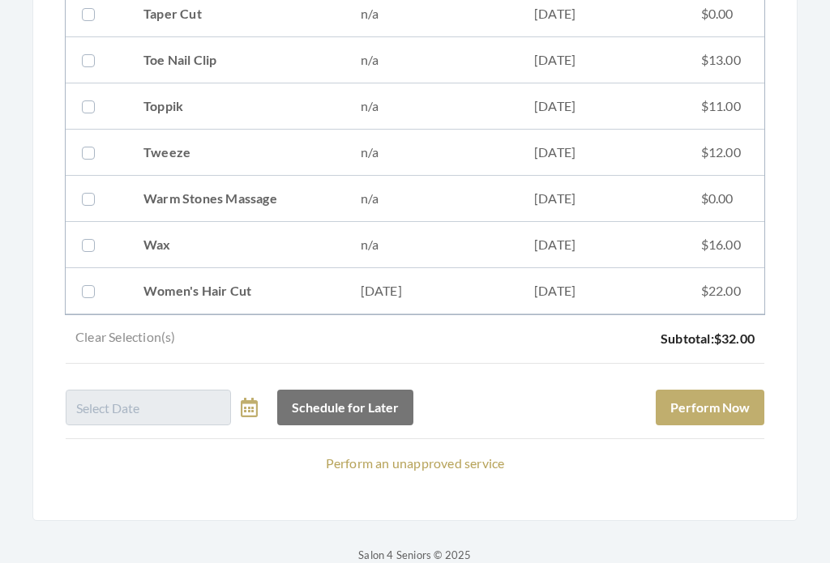
click at [743, 401] on button "Perform Now" at bounding box center [710, 409] width 109 height 36
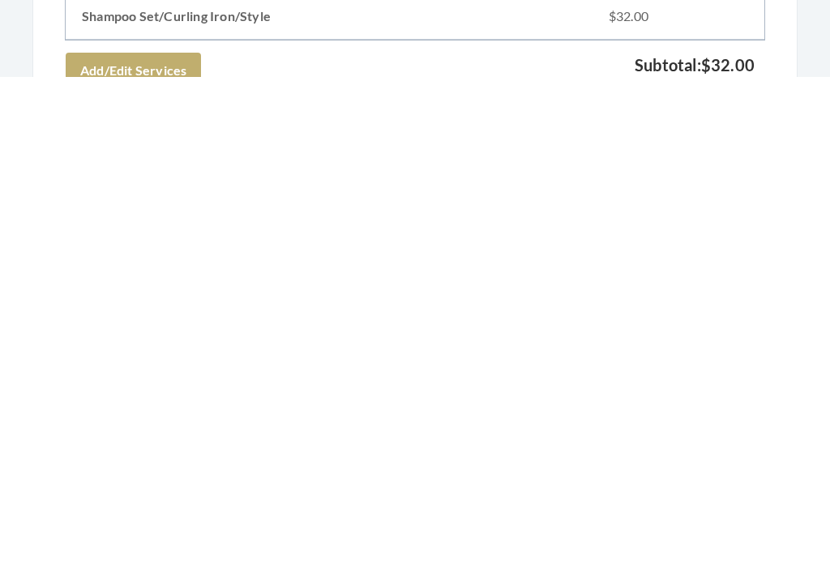
scroll to position [717, 0]
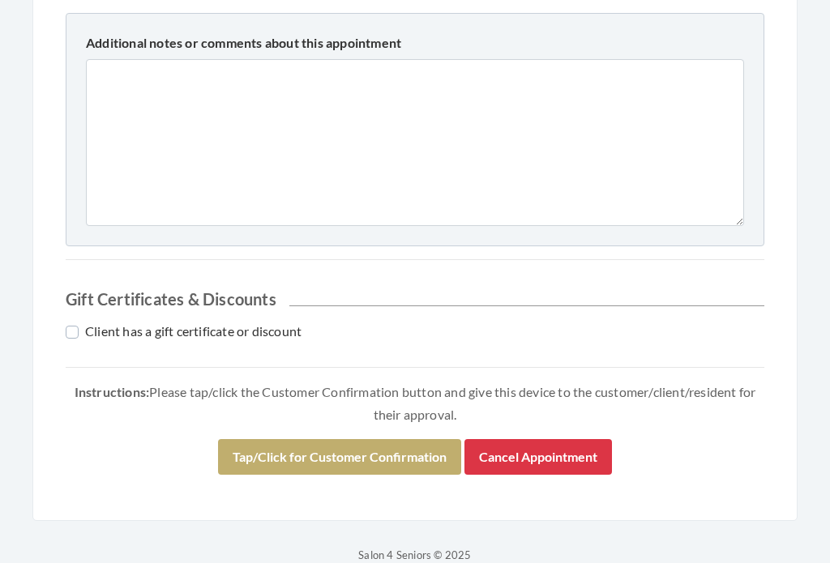
click at [378, 441] on button "Tap/Click for Customer Confirmation" at bounding box center [339, 458] width 243 height 36
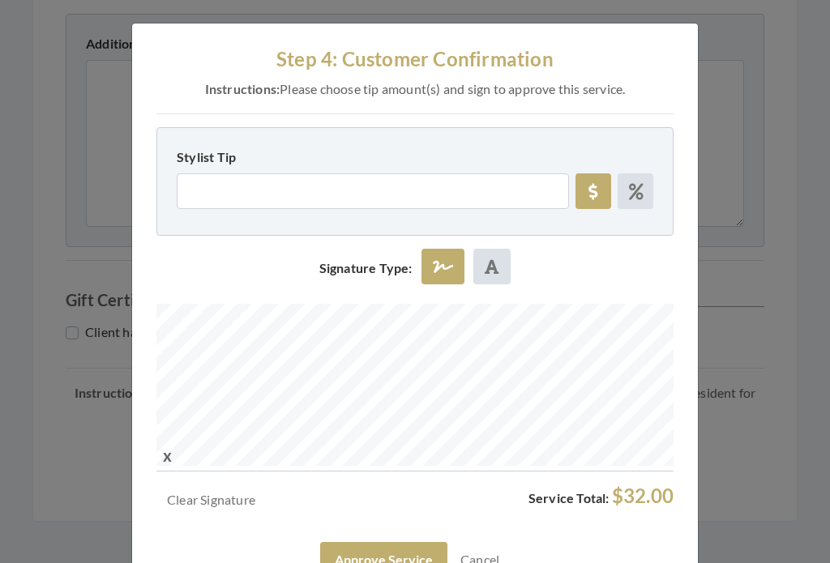
click at [408, 550] on button "Approve Service" at bounding box center [383, 560] width 127 height 36
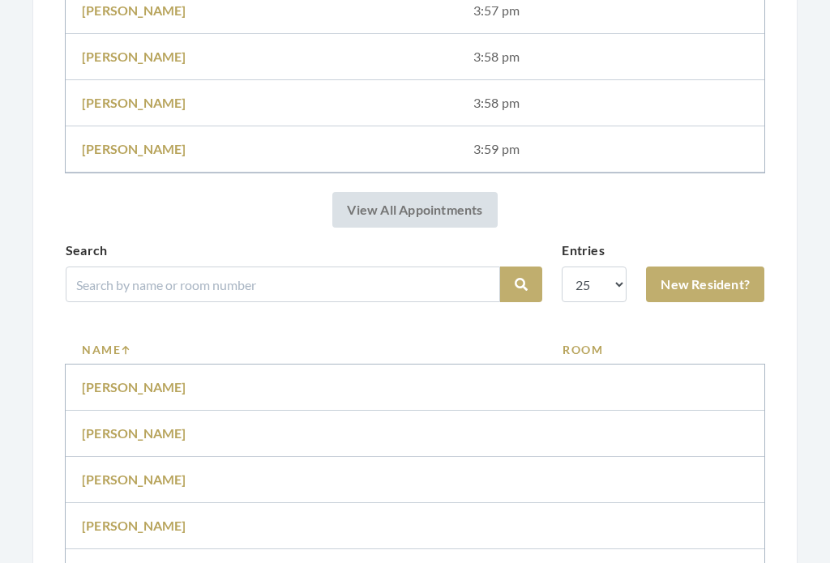
scroll to position [1129, 0]
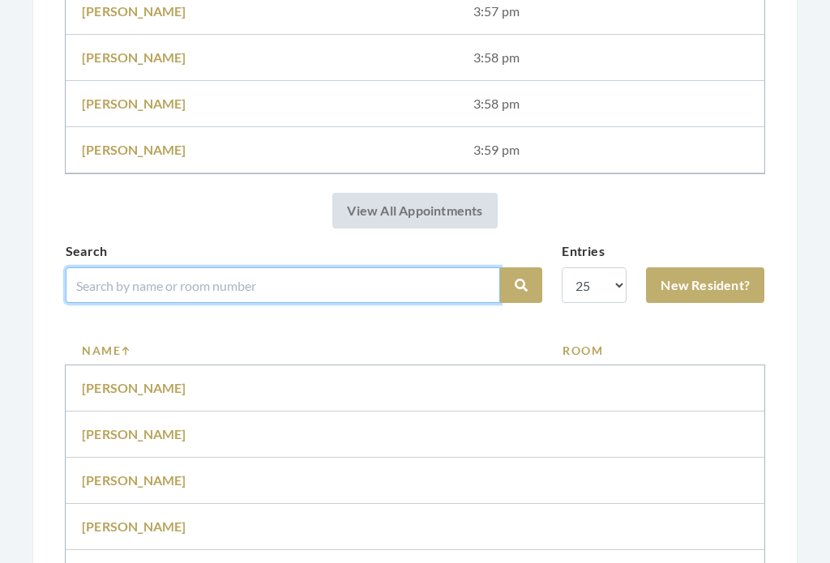
click at [383, 285] on input "search" at bounding box center [283, 286] width 435 height 36
type input "Staple"
click at [521, 285] on button "Search" at bounding box center [521, 286] width 42 height 36
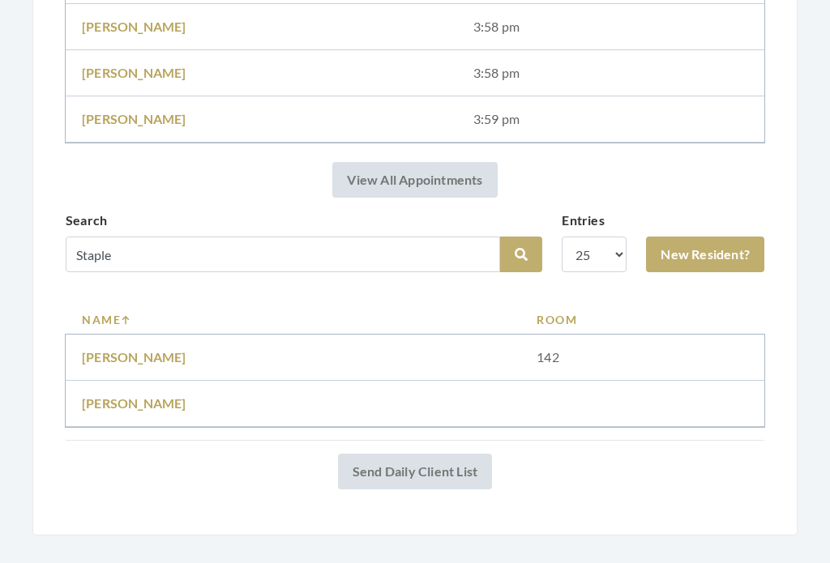
scroll to position [1100, 0]
click at [148, 350] on link "[PERSON_NAME]" at bounding box center [134, 356] width 105 height 15
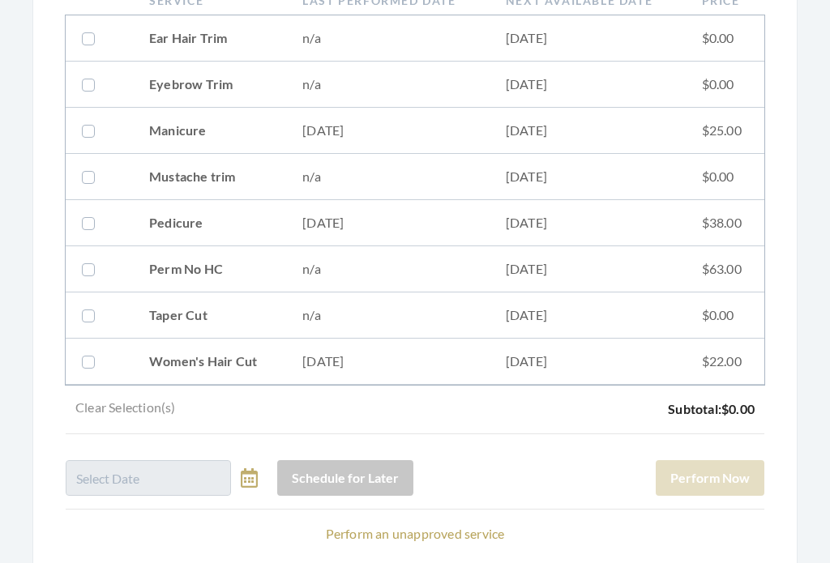
scroll to position [576, 0]
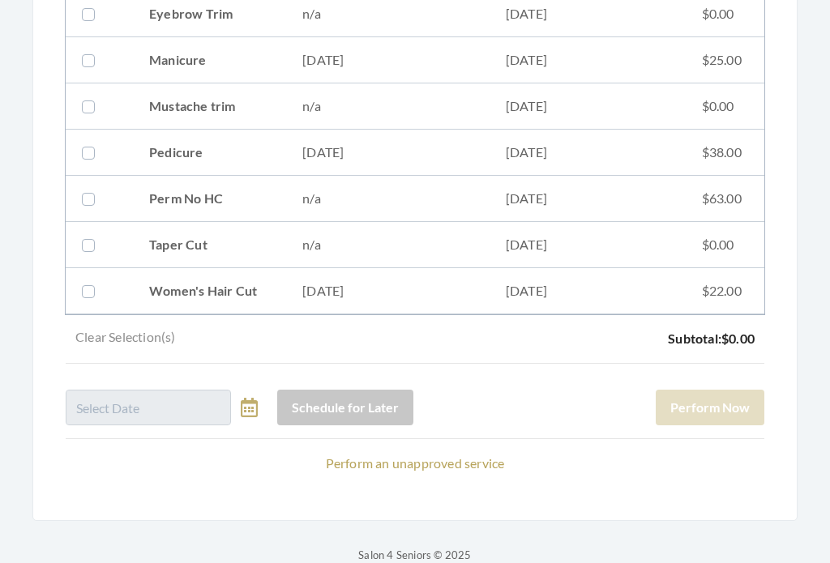
click at [476, 461] on link "Perform an unapproved service" at bounding box center [415, 463] width 179 height 15
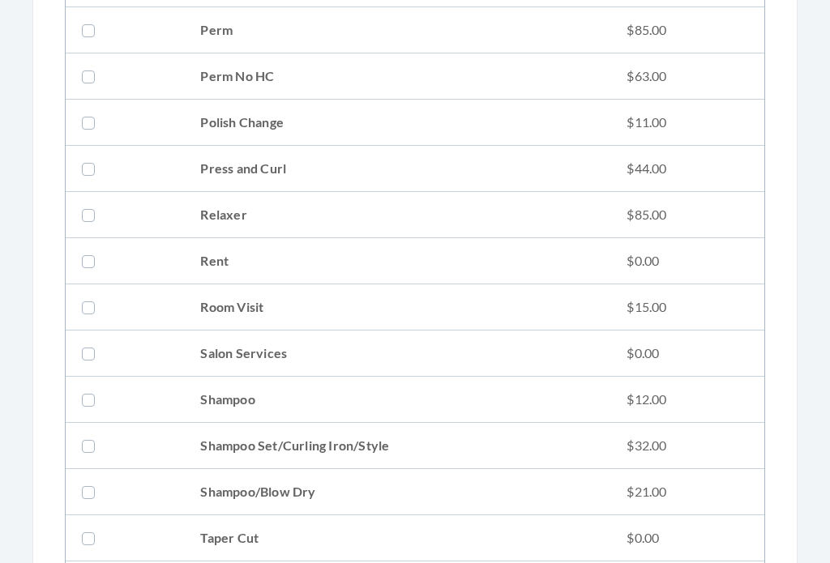
scroll to position [1867, 0]
click at [525, 445] on td "Shampoo Set/Curling Iron/Style" at bounding box center [397, 446] width 426 height 46
checkbox input "true"
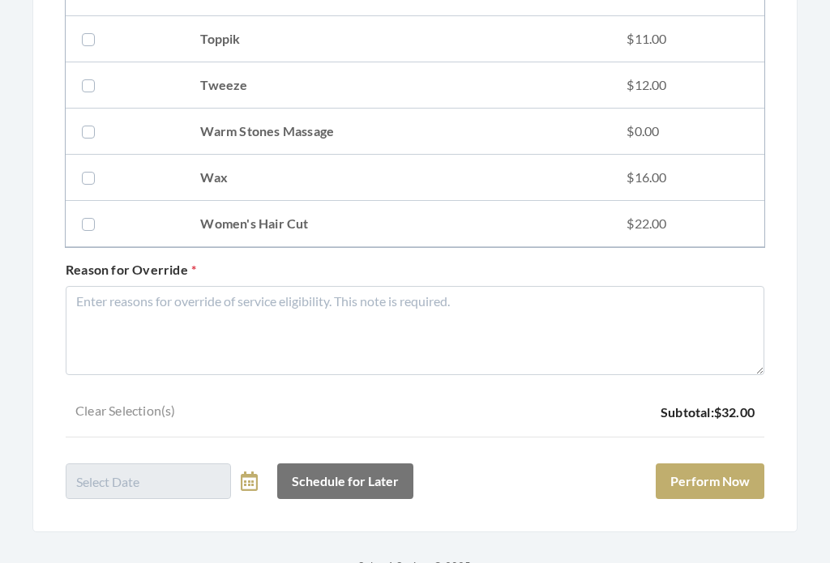
scroll to position [2516, 0]
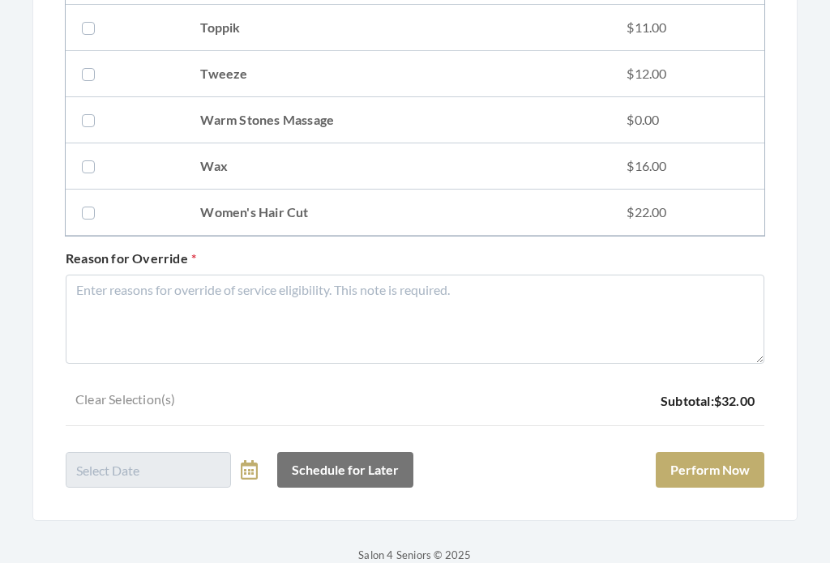
click at [749, 467] on button "Perform Now" at bounding box center [710, 471] width 109 height 36
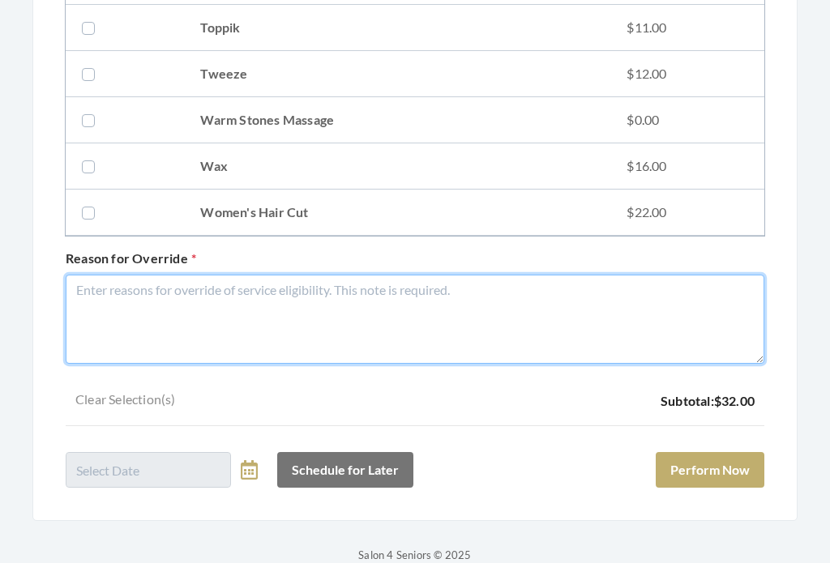
click at [482, 322] on textarea "Reason for Override" at bounding box center [415, 320] width 699 height 89
type textarea "Needed"
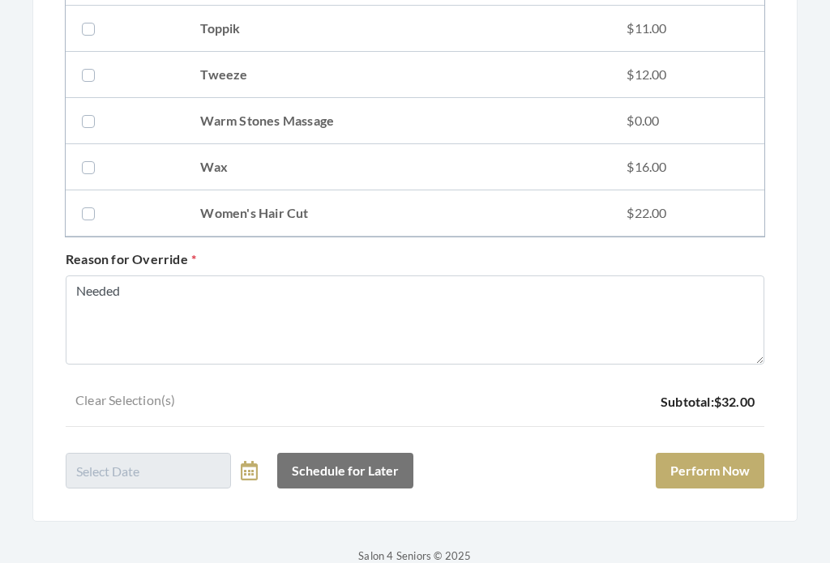
click at [750, 469] on button "Perform Now" at bounding box center [710, 471] width 109 height 36
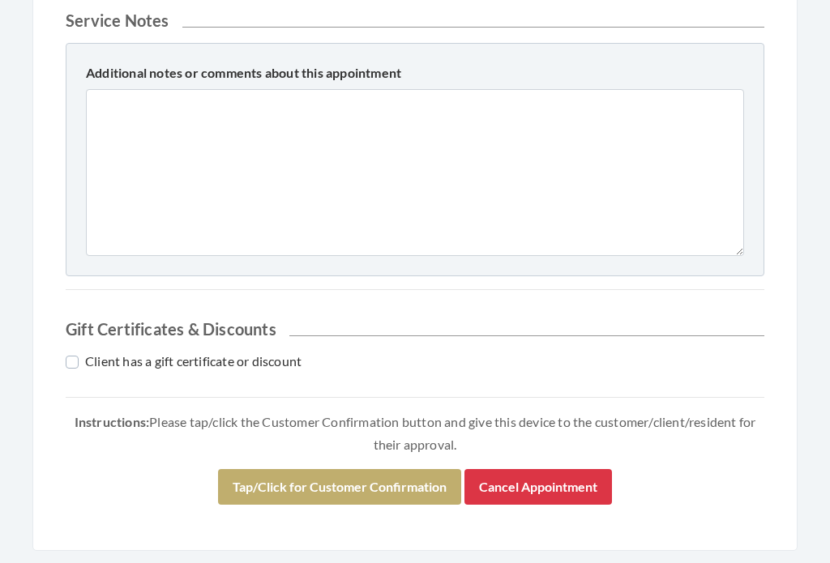
scroll to position [668, 0]
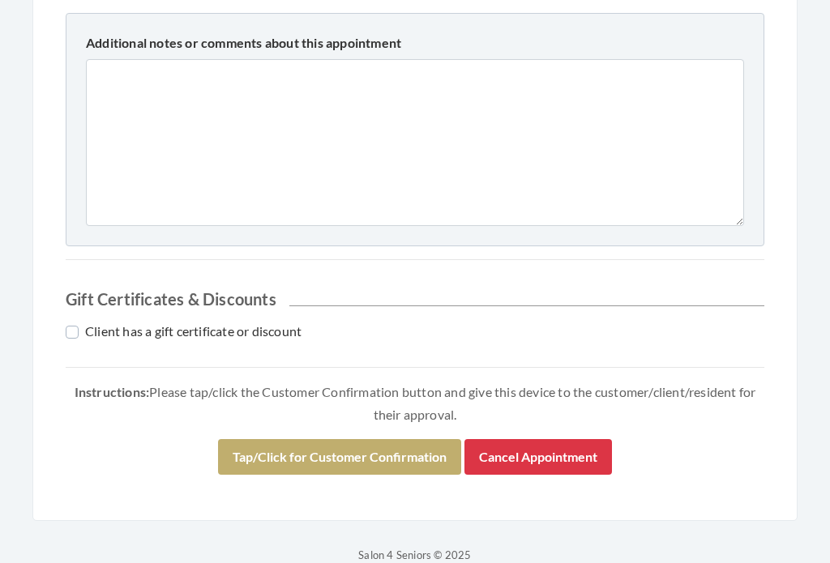
click at [426, 448] on button "Tap/Click for Customer Confirmation" at bounding box center [339, 458] width 243 height 36
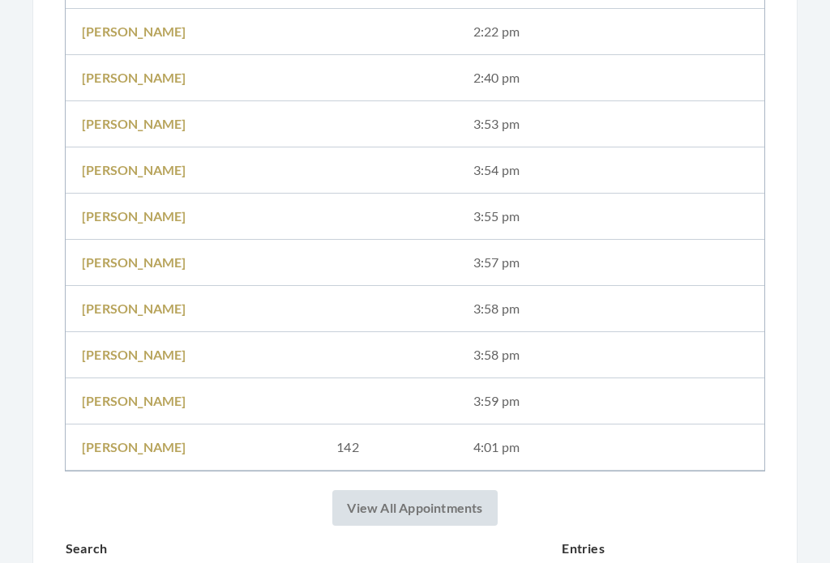
scroll to position [876, 0]
click at [435, 349] on td at bounding box center [388, 356] width 136 height 46
click at [508, 355] on td "3:58 pm" at bounding box center [610, 356] width 307 height 46
click at [153, 346] on td "Lois Howell" at bounding box center [193, 356] width 255 height 46
click at [143, 353] on link "Lois Howell" at bounding box center [134, 355] width 105 height 15
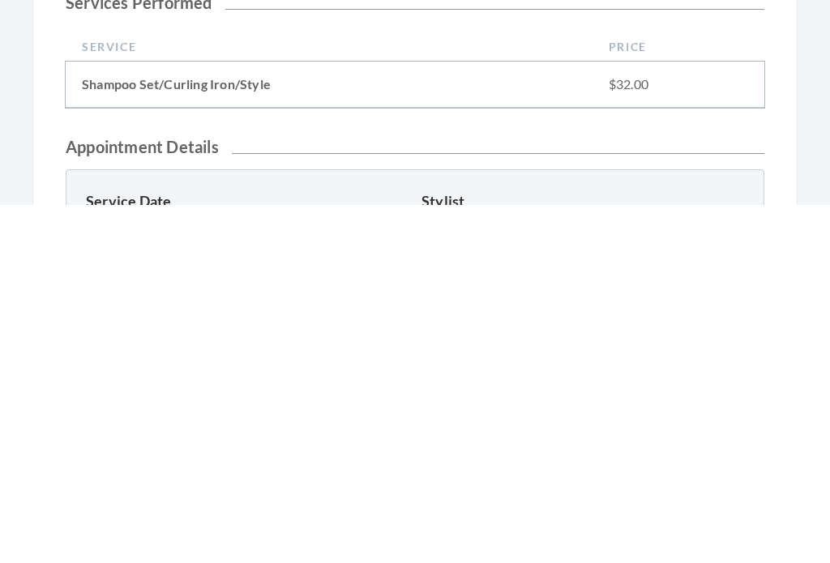
scroll to position [416, 0]
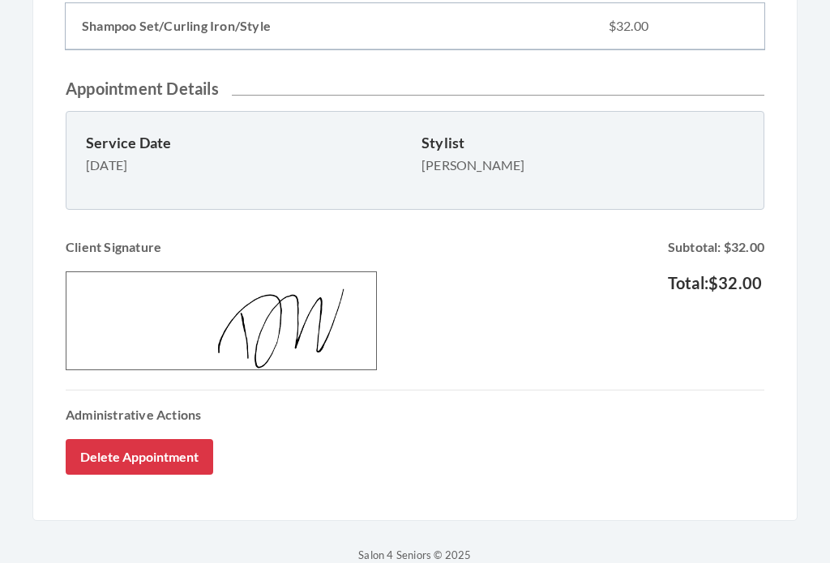
click at [155, 460] on button "Delete Appointment" at bounding box center [140, 458] width 148 height 36
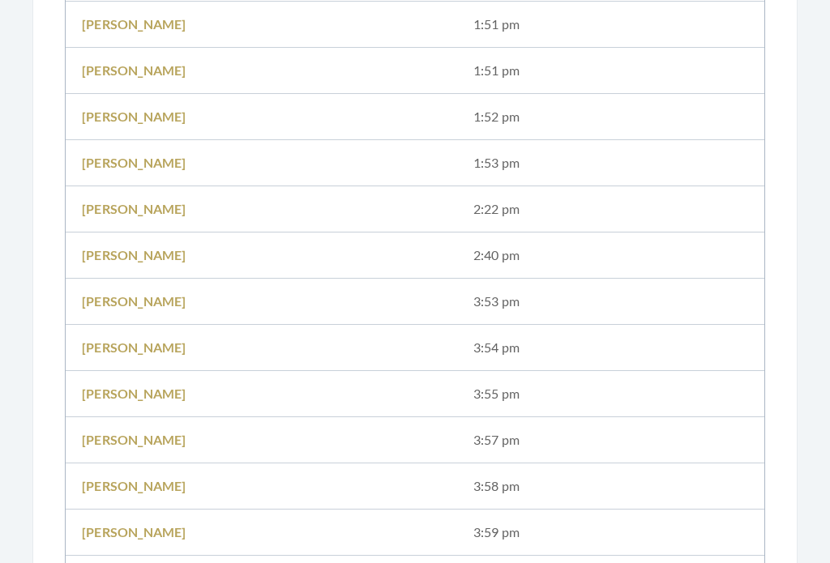
scroll to position [699, 0]
click at [411, 385] on td at bounding box center [388, 395] width 136 height 46
click at [138, 388] on link "Ginger Mills" at bounding box center [134, 394] width 105 height 15
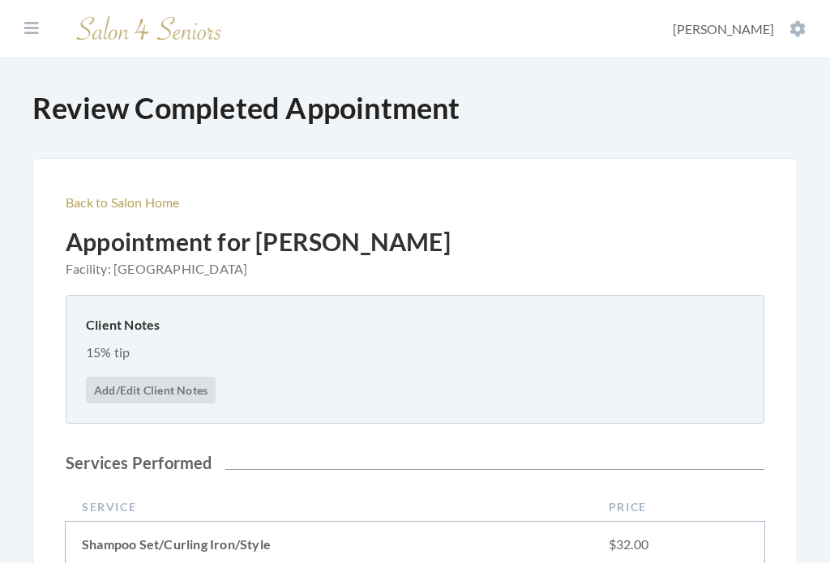
click at [152, 201] on link "Back to Salon Home" at bounding box center [123, 202] width 114 height 15
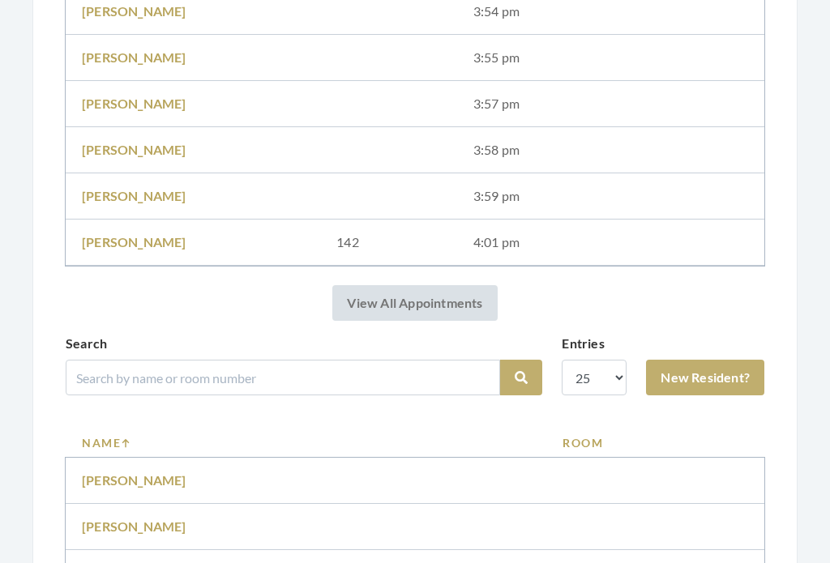
scroll to position [975, 0]
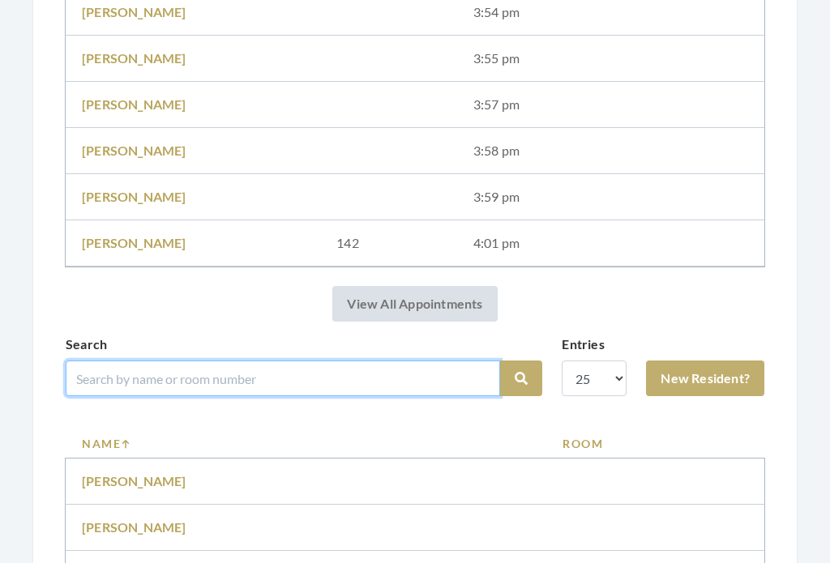
click at [392, 369] on input "search" at bounding box center [283, 379] width 435 height 36
type input "Van Eaton"
click at [521, 379] on button "Search" at bounding box center [521, 379] width 42 height 36
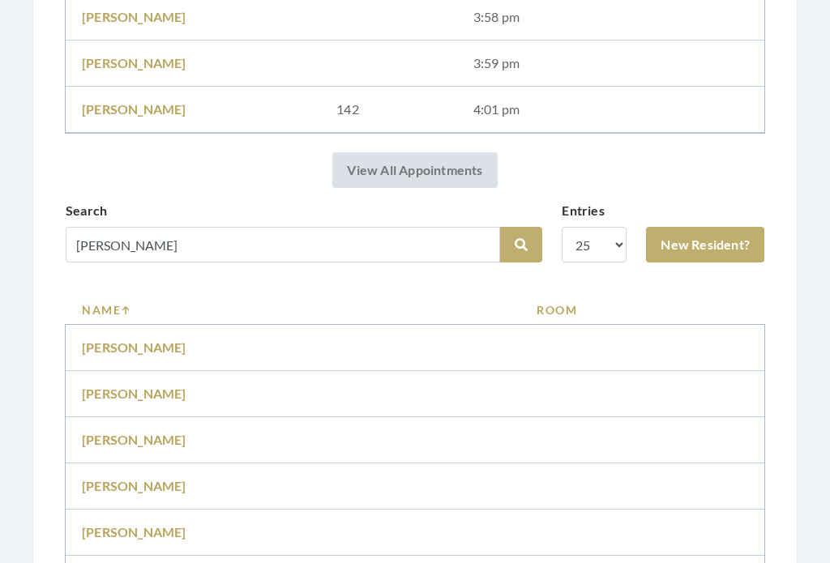
scroll to position [1110, 0]
click at [167, 431] on link "Jane Van Eaton" at bounding box center [134, 438] width 105 height 15
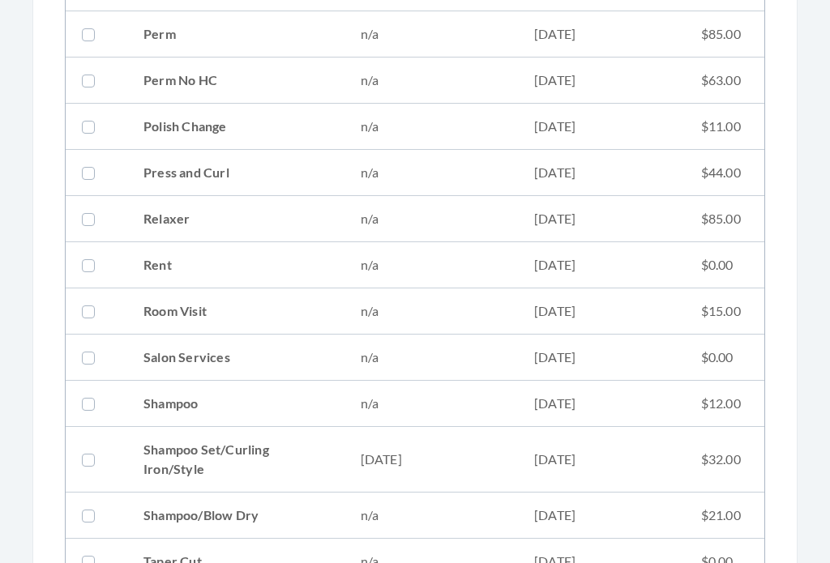
click at [505, 456] on td "08/07/2025" at bounding box center [432, 461] width 174 height 66
checkbox input "true"
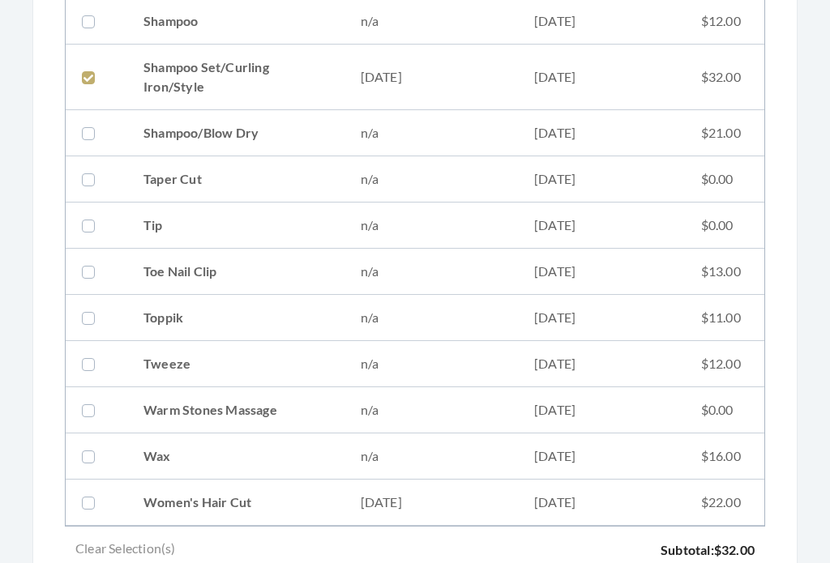
scroll to position [2333, 0]
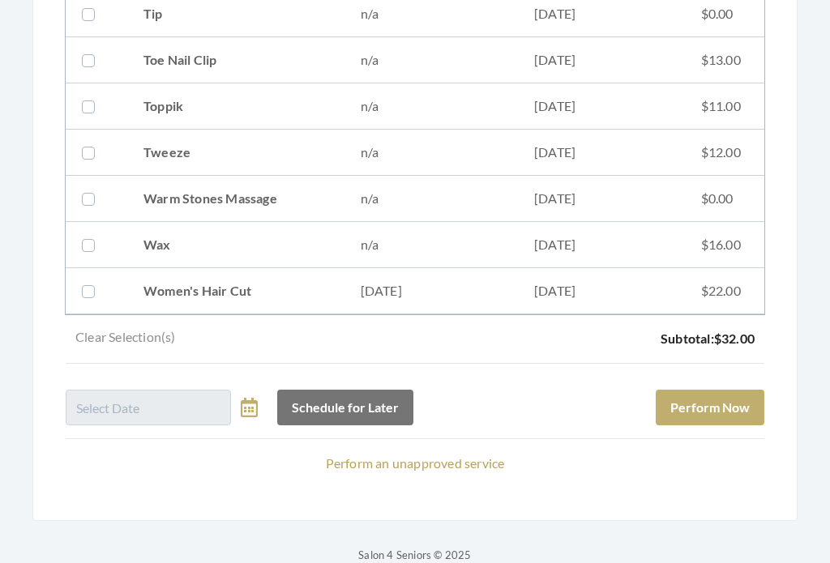
click at [750, 401] on button "Perform Now" at bounding box center [710, 409] width 109 height 36
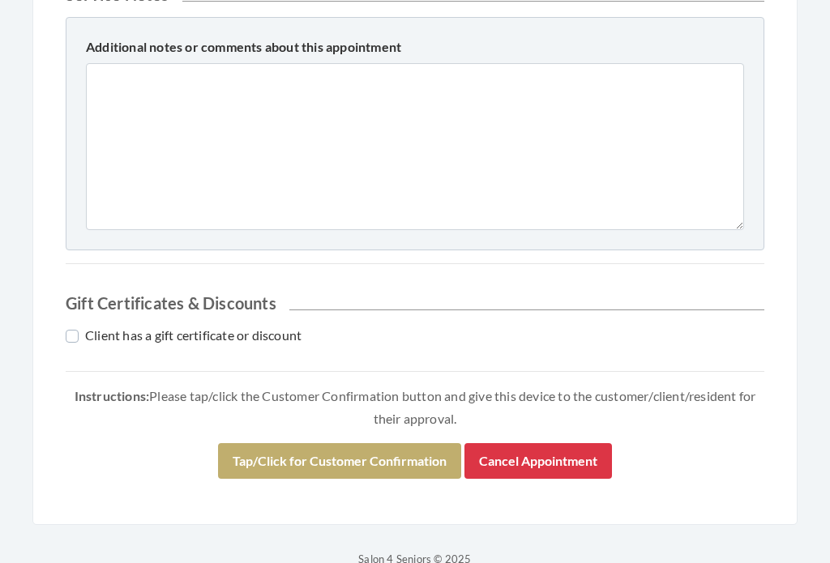
scroll to position [717, 0]
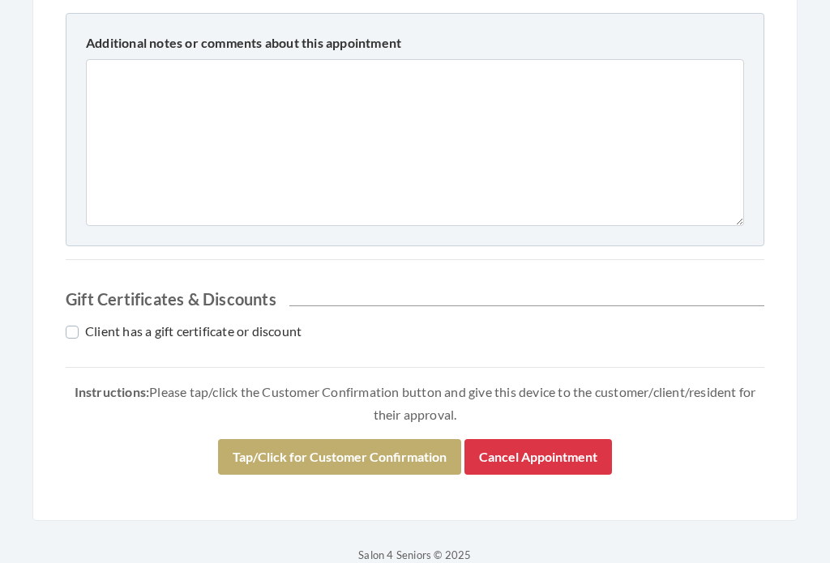
click at [435, 445] on button "Tap/Click for Customer Confirmation" at bounding box center [339, 458] width 243 height 36
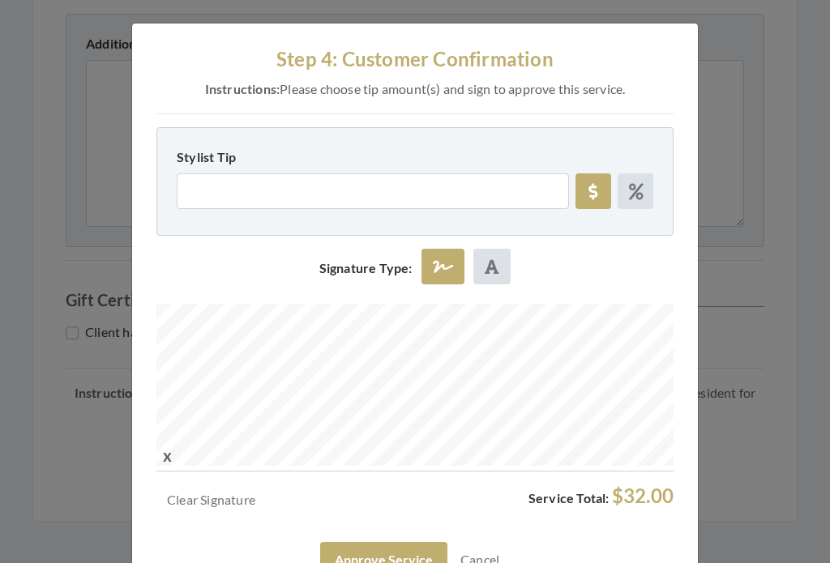
scroll to position [2, 0]
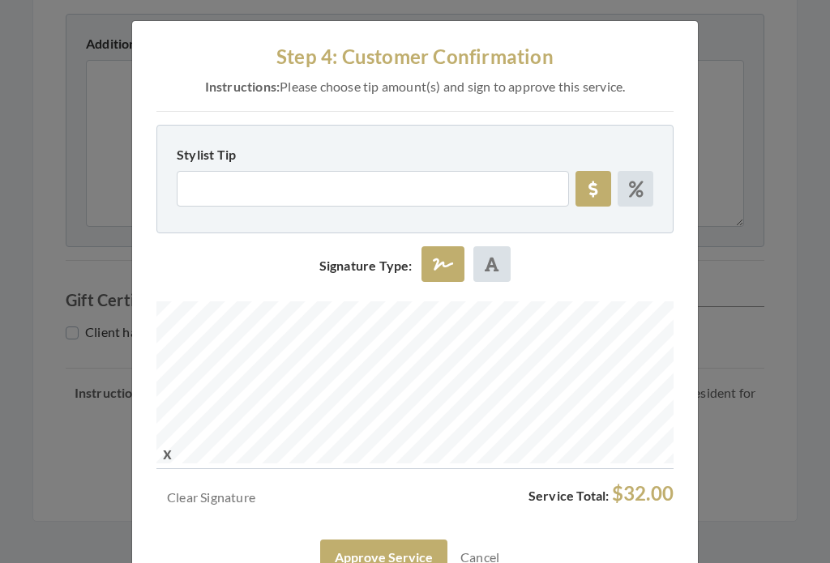
click at [401, 547] on button "Approve Service" at bounding box center [383, 558] width 127 height 36
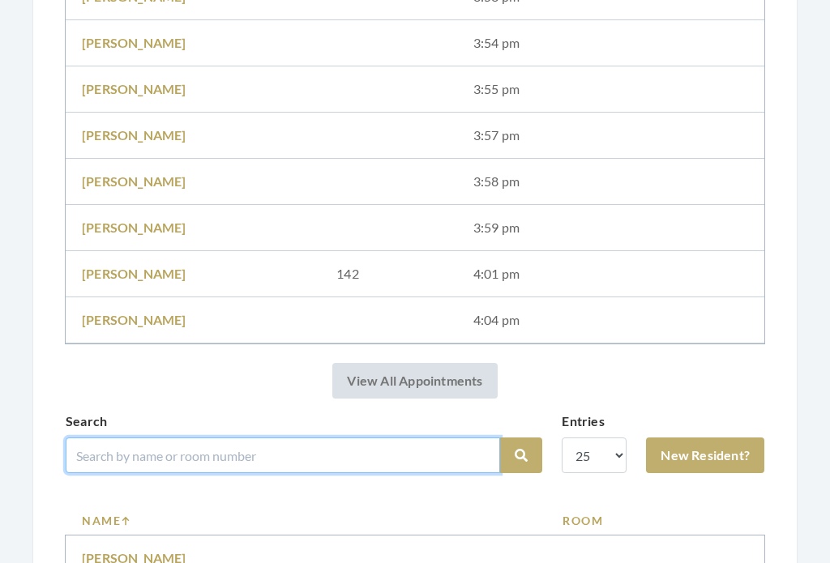
click at [398, 448] on input "search" at bounding box center [283, 456] width 435 height 36
type input "Mash"
click at [521, 456] on button "Search" at bounding box center [521, 457] width 42 height 36
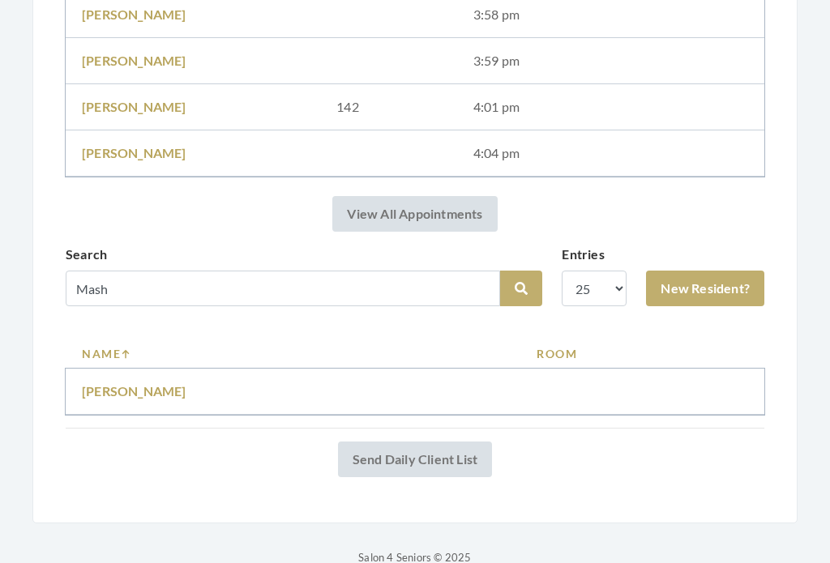
scroll to position [1113, 0]
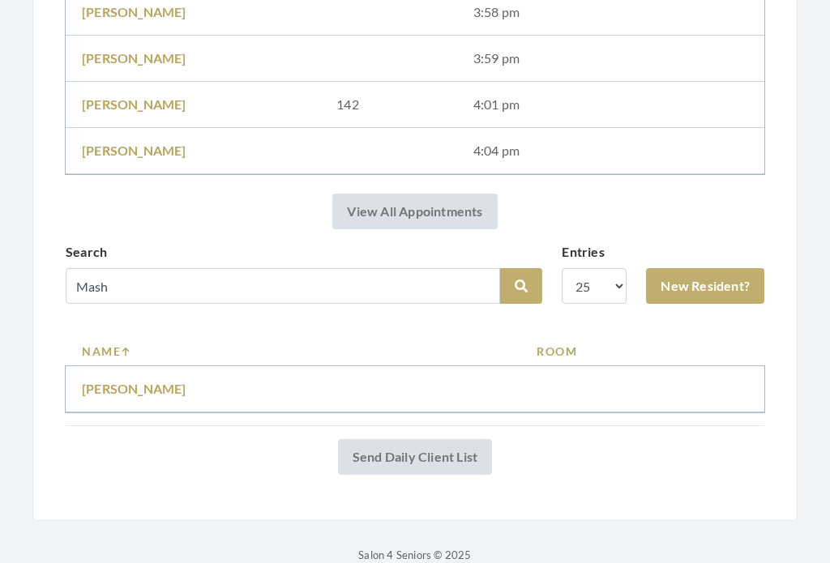
click at [120, 388] on link "Polly Mash" at bounding box center [134, 389] width 105 height 15
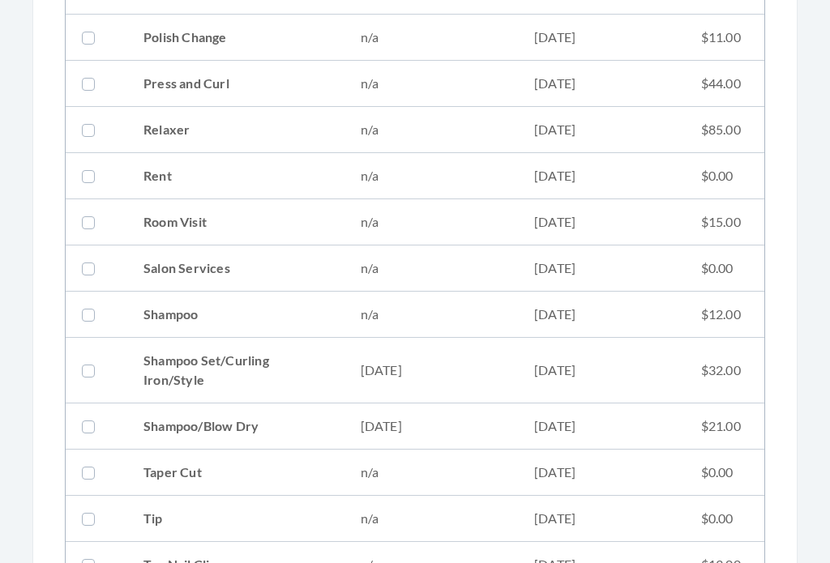
scroll to position [1831, 0]
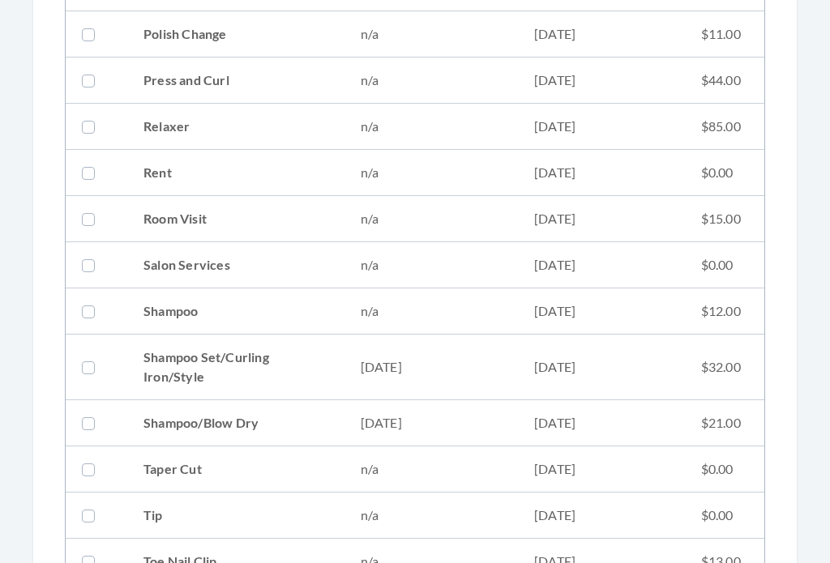
click at [480, 362] on td "08/14/2025" at bounding box center [432, 369] width 174 height 66
checkbox input "true"
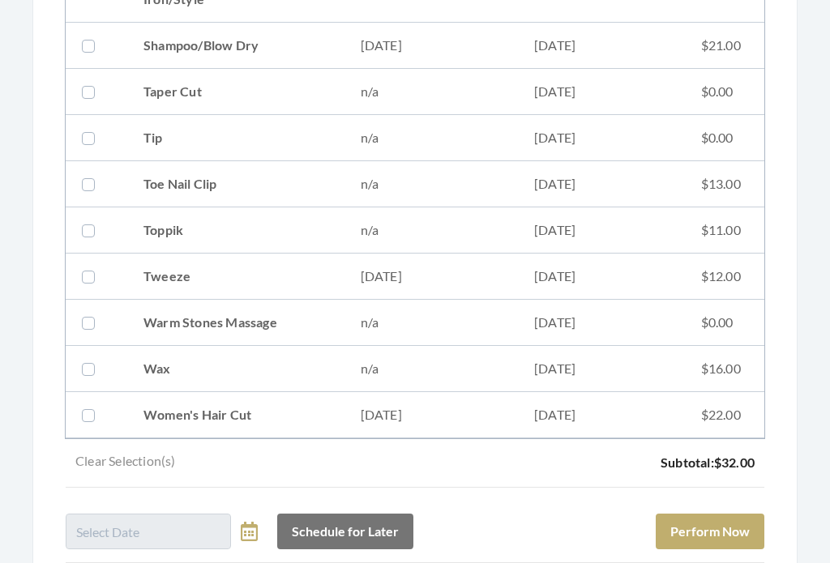
scroll to position [2333, 0]
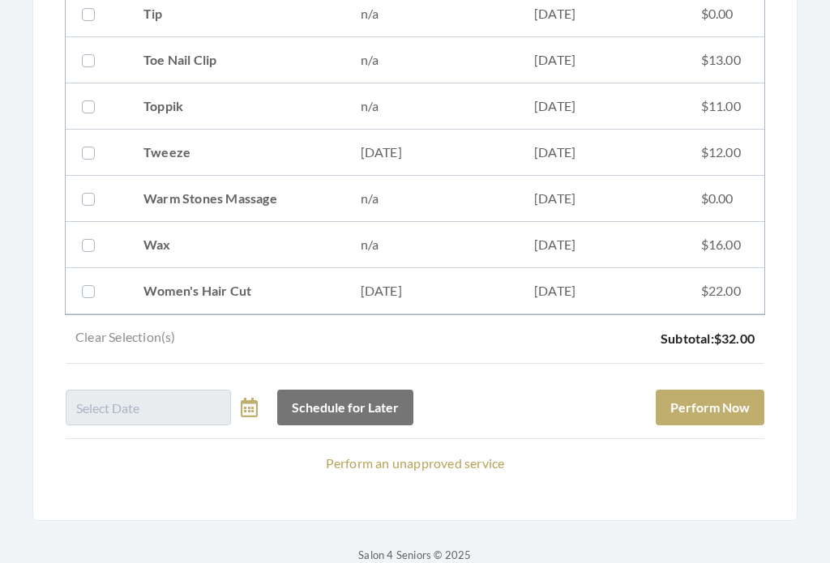
click at [752, 401] on button "Perform Now" at bounding box center [710, 409] width 109 height 36
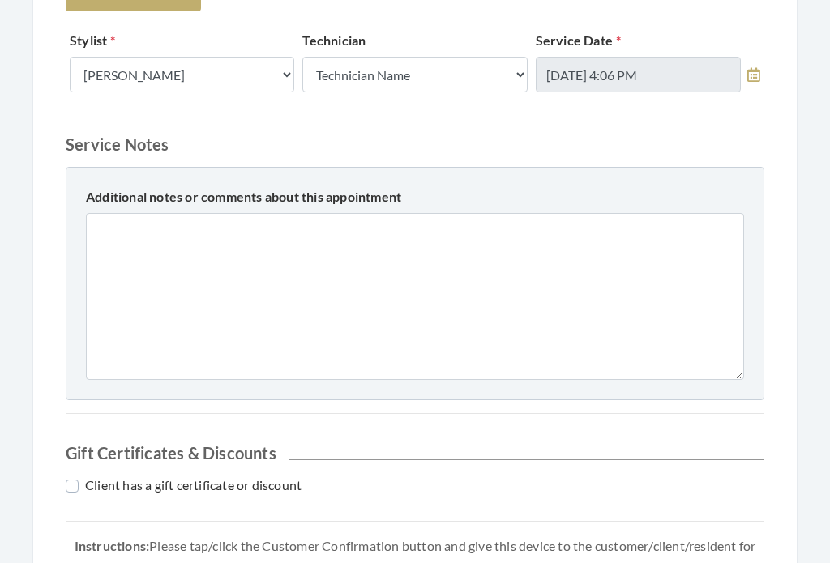
scroll to position [717, 0]
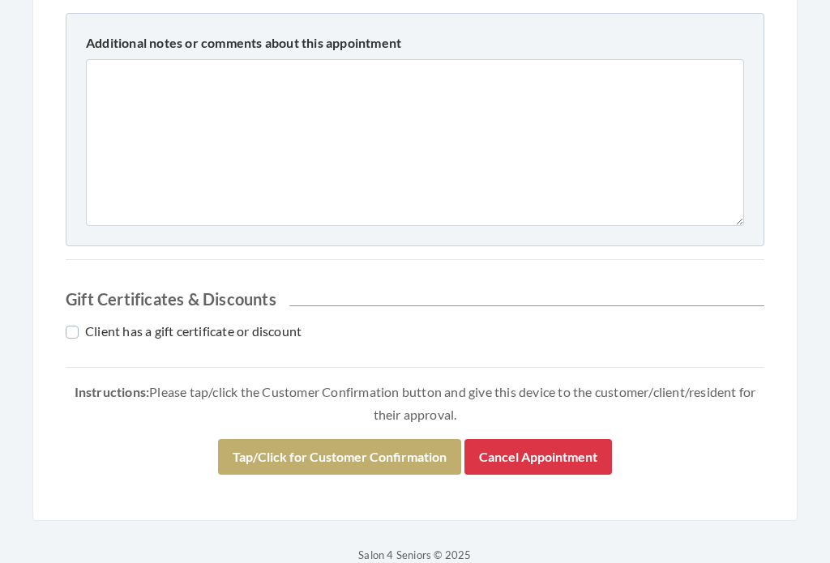
click at [424, 444] on button "Tap/Click for Customer Confirmation" at bounding box center [339, 458] width 243 height 36
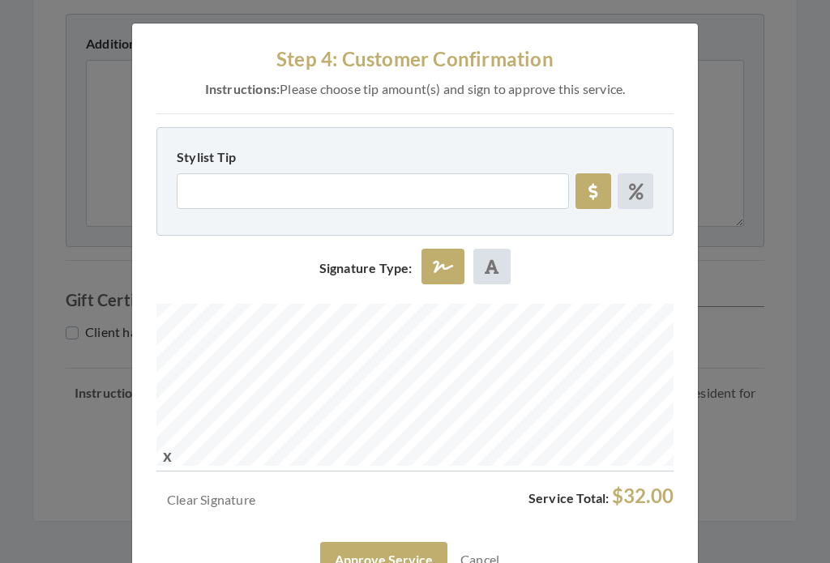
click at [413, 555] on button "Approve Service" at bounding box center [383, 560] width 127 height 36
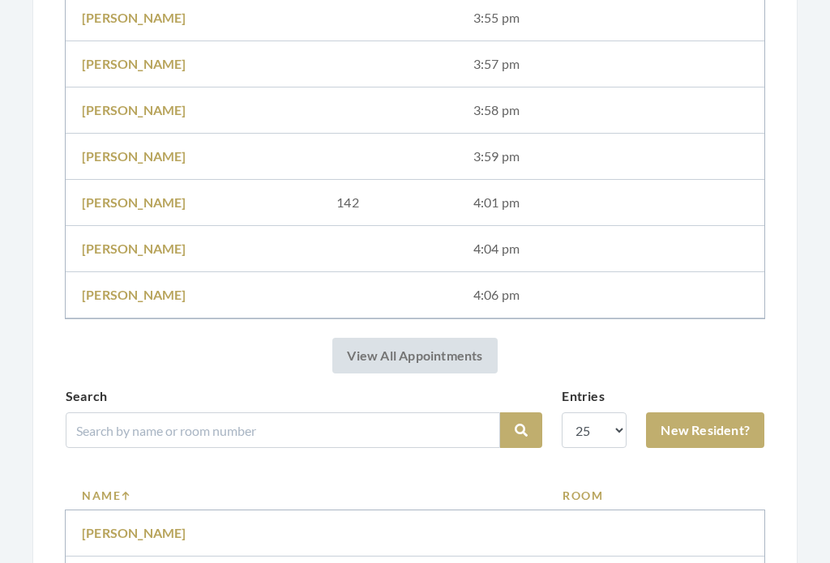
scroll to position [1075, 0]
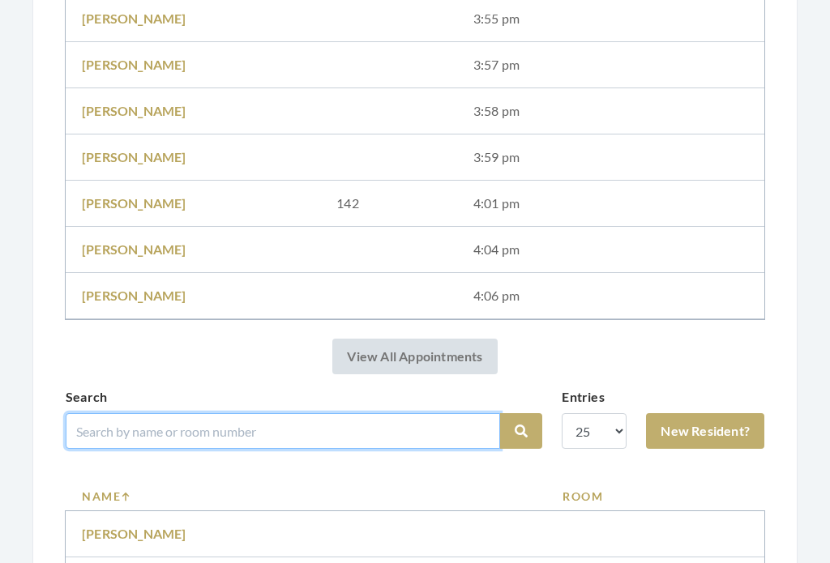
click at [447, 434] on input "search" at bounding box center [283, 432] width 435 height 36
type input "[PERSON_NAME]"
click at [521, 431] on button "Search" at bounding box center [521, 432] width 42 height 36
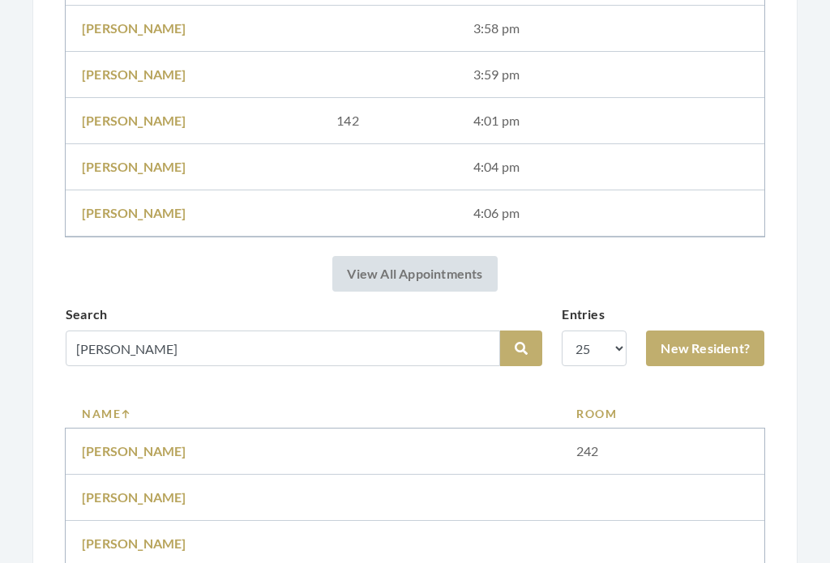
scroll to position [1098, 0]
click at [129, 439] on td "[PERSON_NAME]" at bounding box center [313, 452] width 495 height 46
click at [118, 457] on link "Jan Logan" at bounding box center [134, 451] width 105 height 15
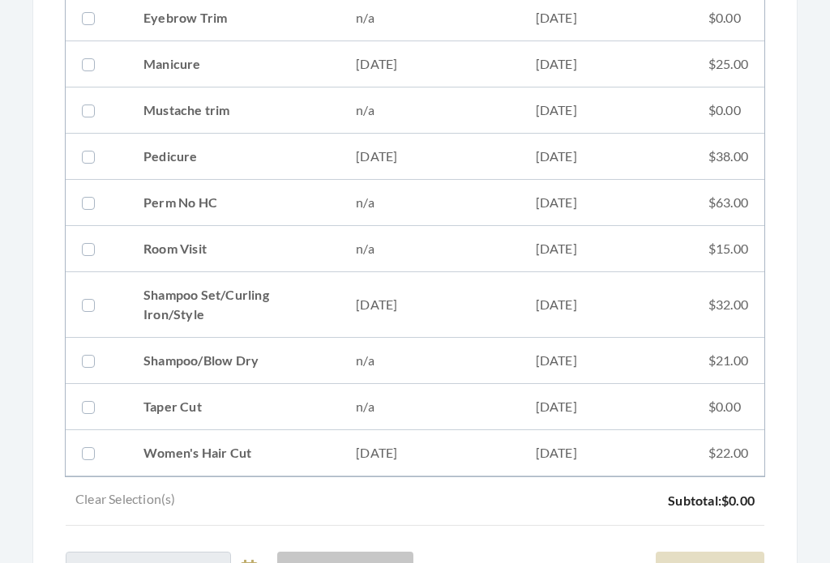
scroll to position [533, 0]
click at [525, 304] on td "[DATE]" at bounding box center [606, 306] width 173 height 66
checkbox input "true"
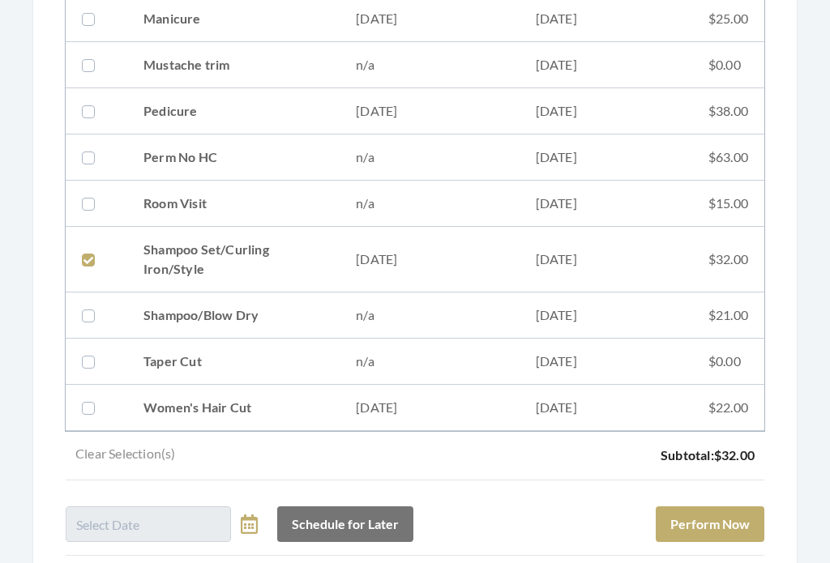
scroll to position [696, 0]
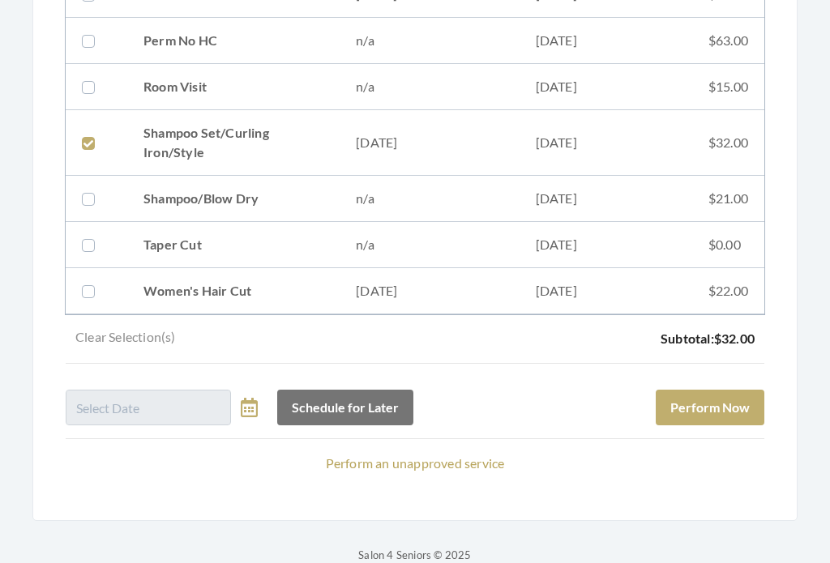
click at [755, 398] on button "Perform Now" at bounding box center [710, 409] width 109 height 36
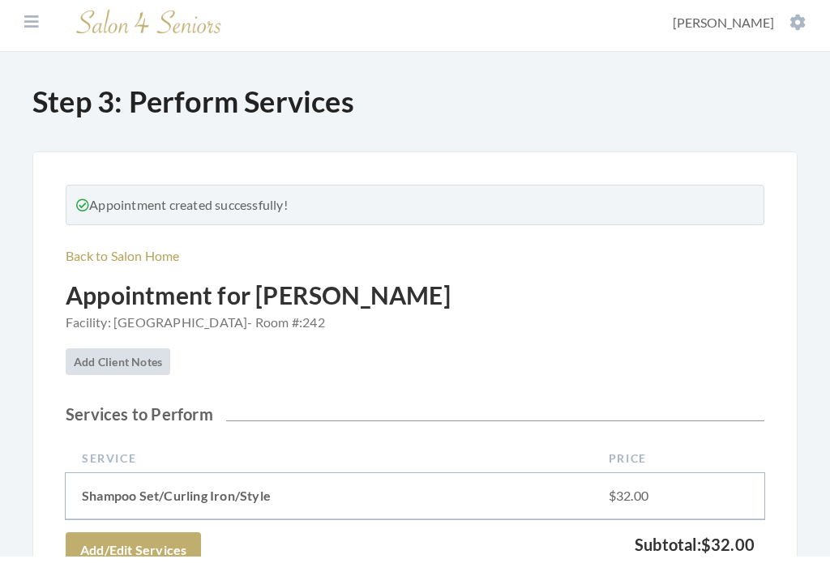
scroll to position [717, 0]
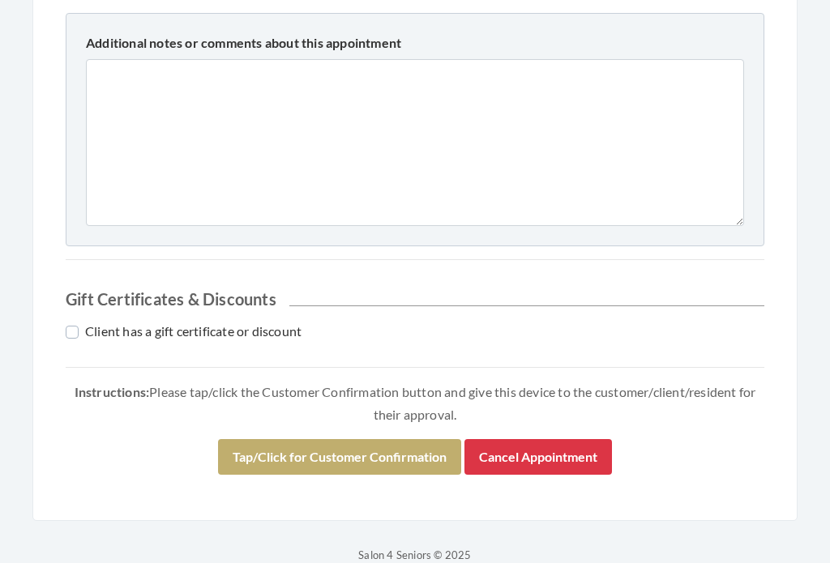
click at [426, 454] on button "Tap/Click for Customer Confirmation" at bounding box center [339, 458] width 243 height 36
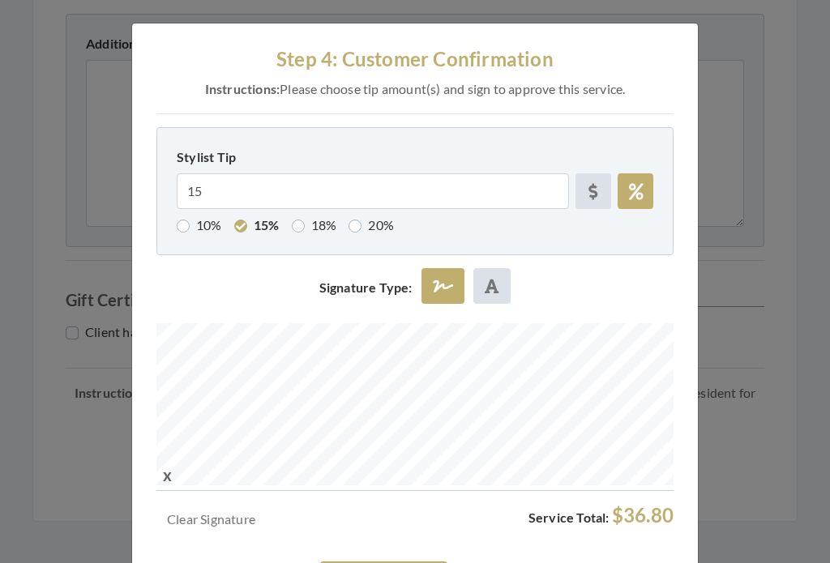
click at [403, 552] on div "Clear Signature Service Total: $36.80 Approve Service Cancel" at bounding box center [414, 550] width 517 height 93
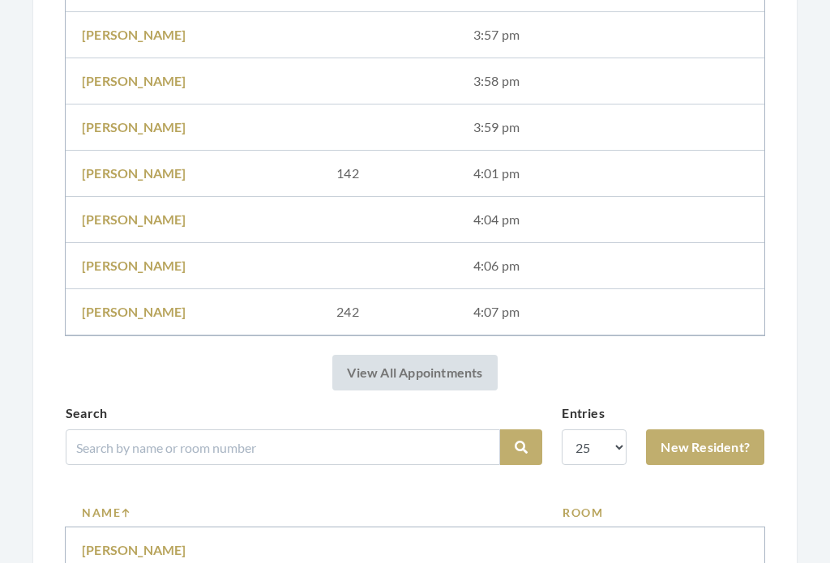
scroll to position [1105, 0]
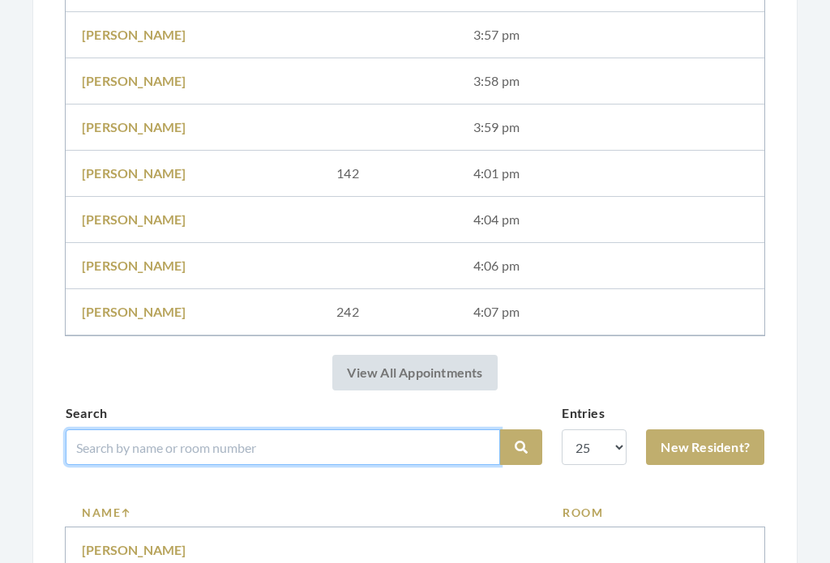
click at [467, 445] on input "search" at bounding box center [283, 448] width 435 height 36
type input "Rumb"
click at [521, 448] on button "Search" at bounding box center [521, 448] width 42 height 36
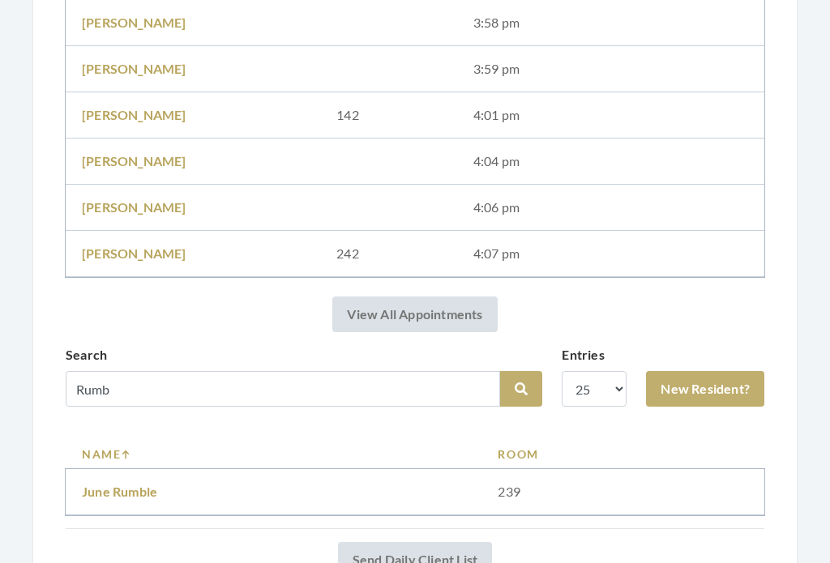
scroll to position [1103, 0]
click at [148, 486] on link "June Rumble" at bounding box center [119, 491] width 75 height 15
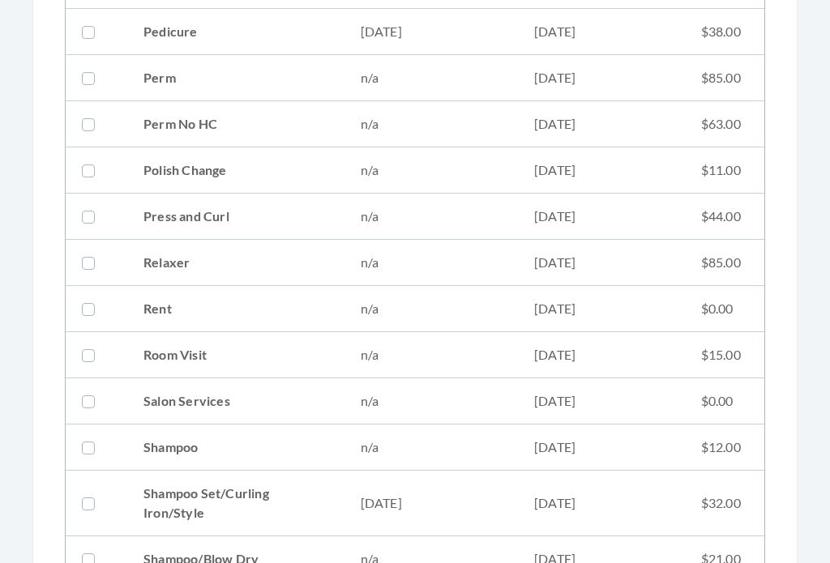
scroll to position [1798, 0]
click at [546, 509] on td "[DATE]" at bounding box center [601, 504] width 167 height 66
checkbox input "true"
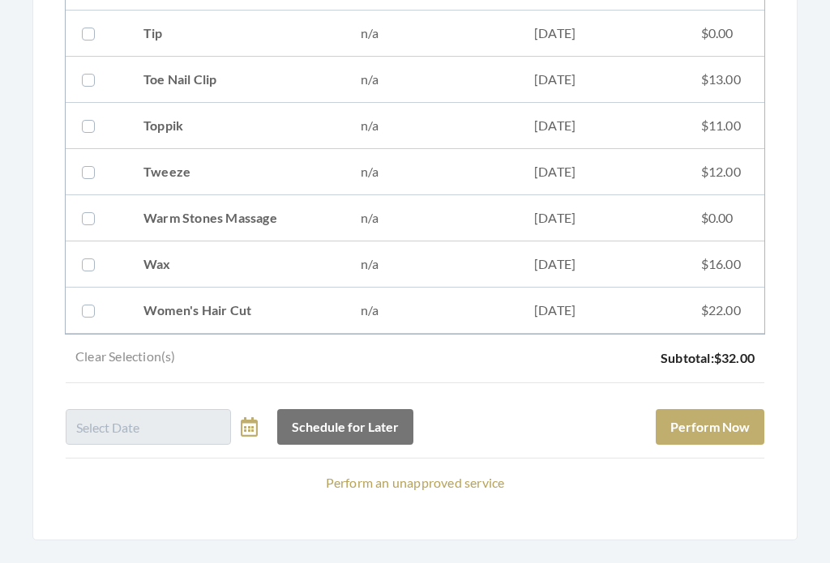
scroll to position [2435, 0]
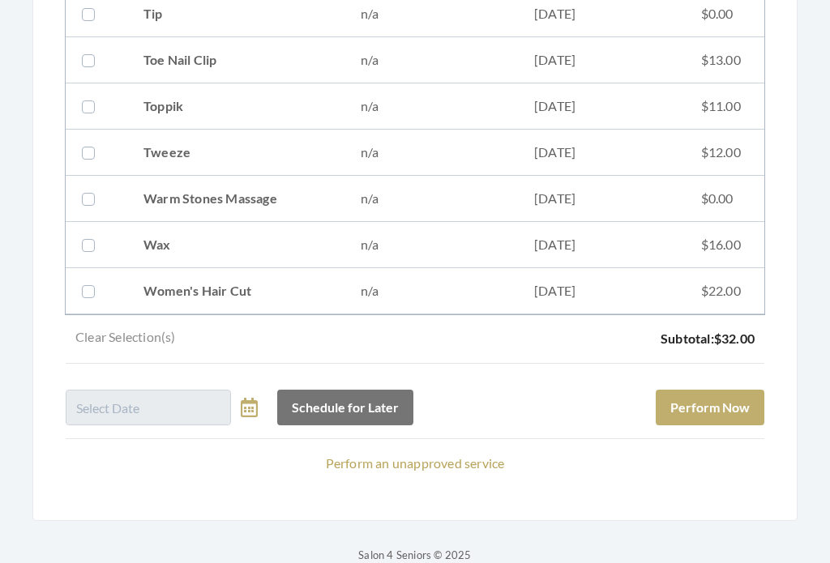
click at [751, 409] on button "Perform Now" at bounding box center [710, 409] width 109 height 36
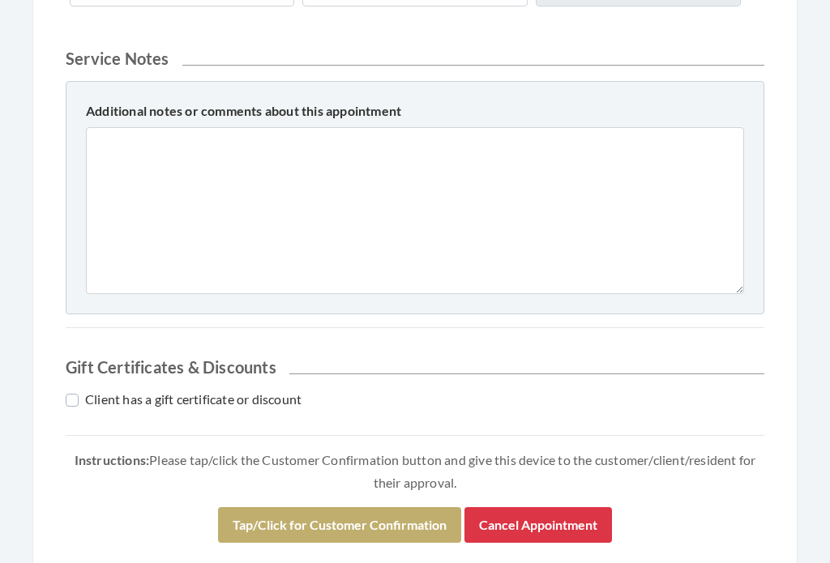
scroll to position [819, 0]
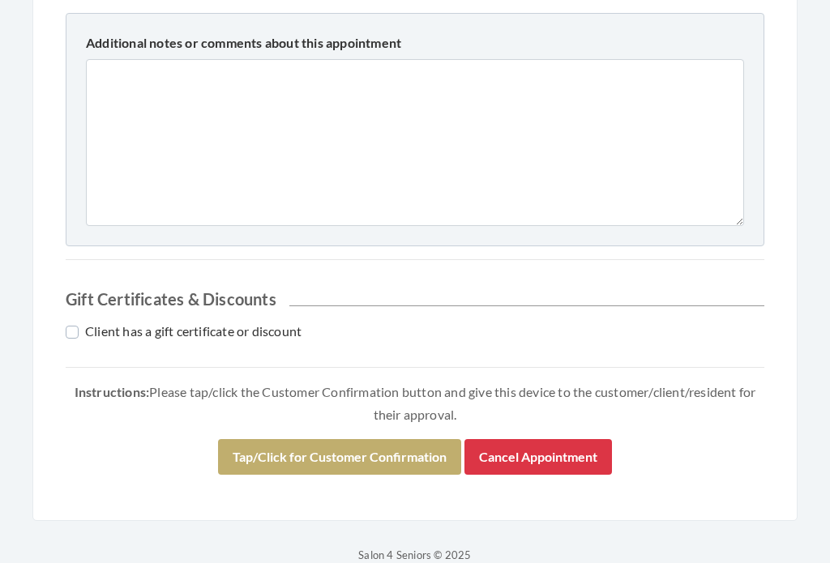
click at [416, 455] on button "Tap/Click for Customer Confirmation" at bounding box center [339, 458] width 243 height 36
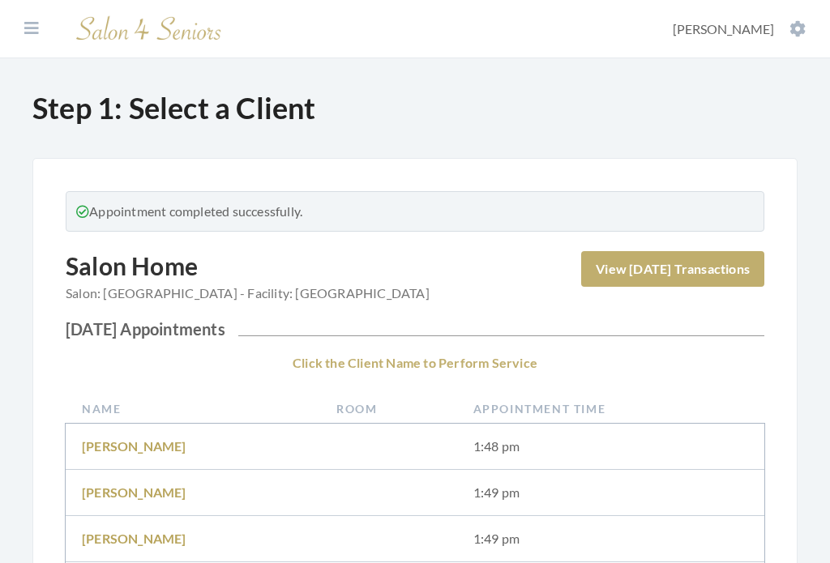
click at [795, 35] on icon at bounding box center [798, 29] width 16 height 16
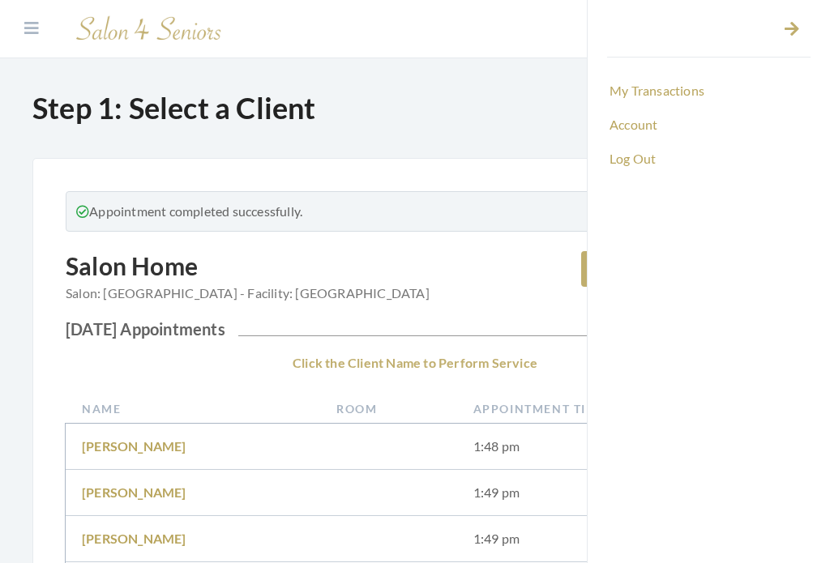
click at [648, 171] on link "Log Out" at bounding box center [709, 159] width 204 height 28
